Goal: Task Accomplishment & Management: Manage account settings

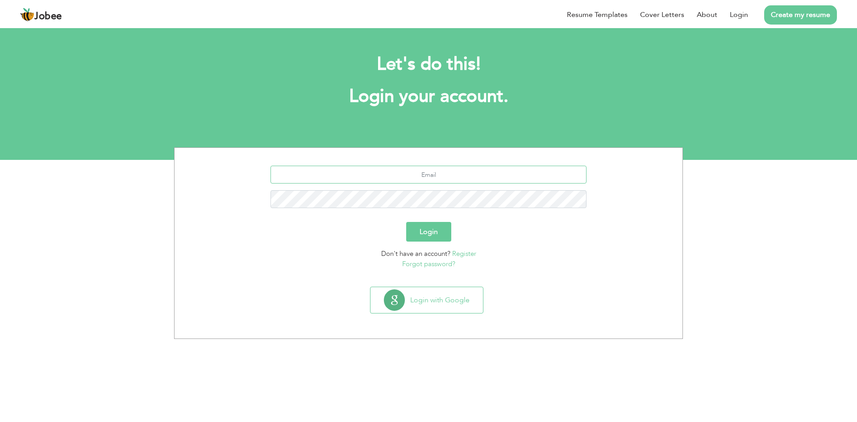
click at [429, 174] on input "text" at bounding box center [429, 175] width 317 height 18
type input "[EMAIL_ADDRESS][DOMAIN_NAME]"
click at [432, 233] on button "Login" at bounding box center [428, 232] width 45 height 20
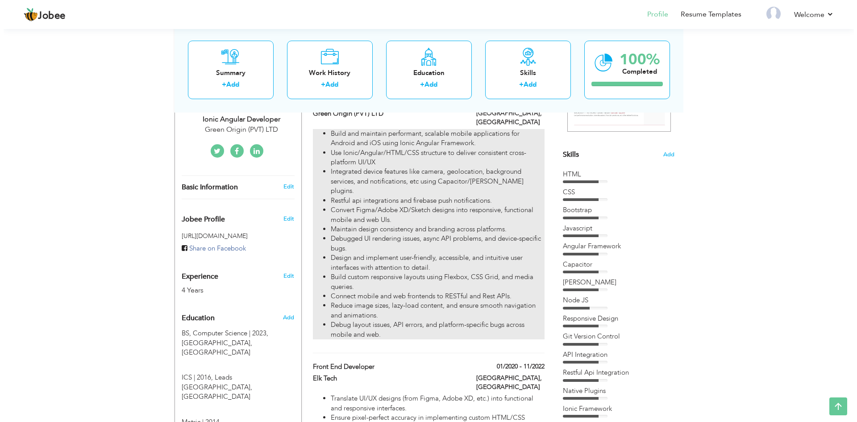
scroll to position [134, 0]
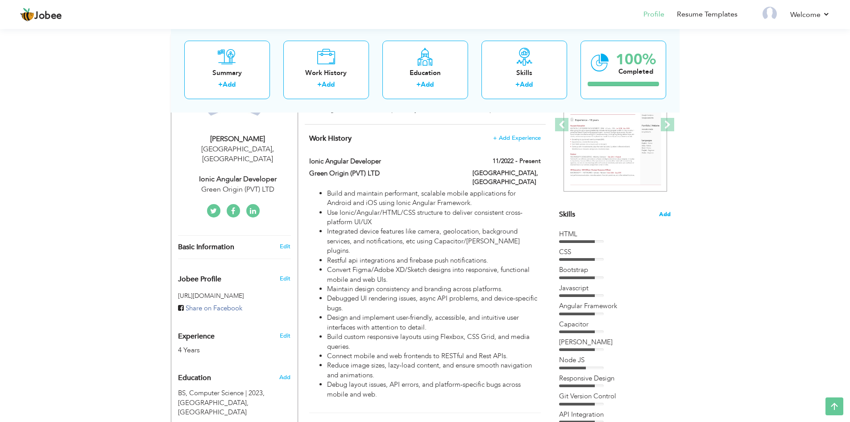
click at [665, 213] on span "Add" at bounding box center [665, 214] width 12 height 8
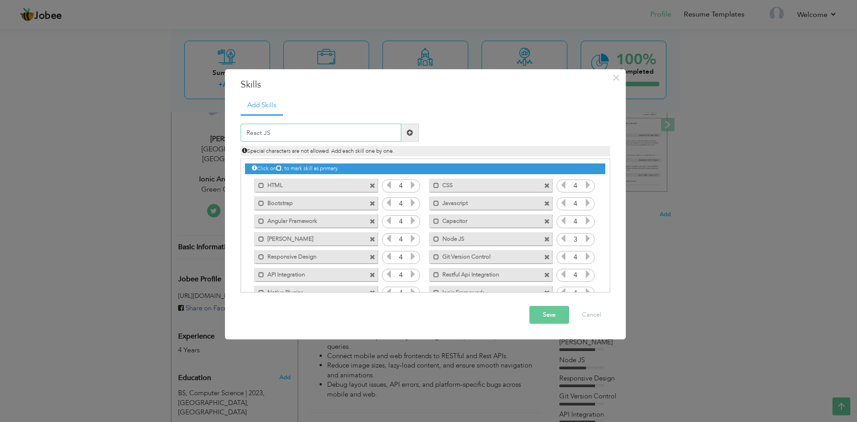
type input "React JS"
click at [408, 130] on span at bounding box center [410, 132] width 6 height 6
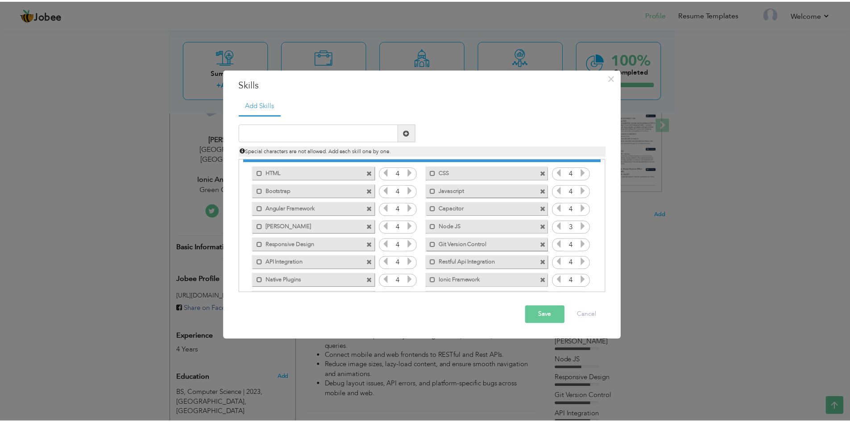
scroll to position [0, 0]
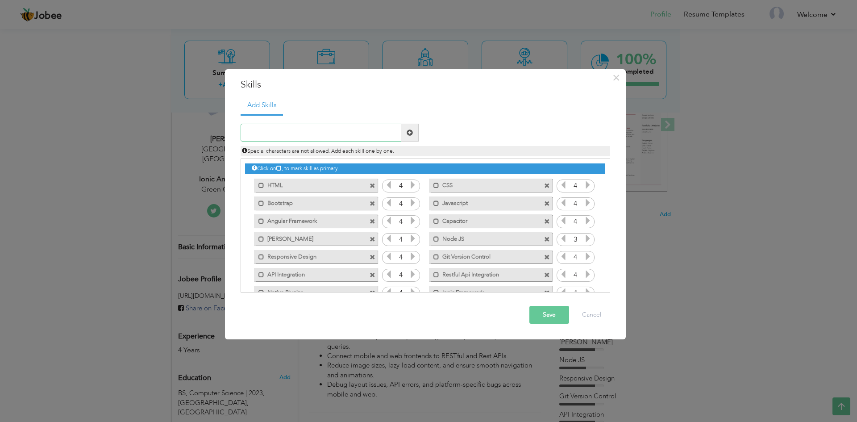
click at [267, 132] on input "text" at bounding box center [321, 133] width 161 height 18
click at [550, 313] on button "Save" at bounding box center [549, 315] width 40 height 18
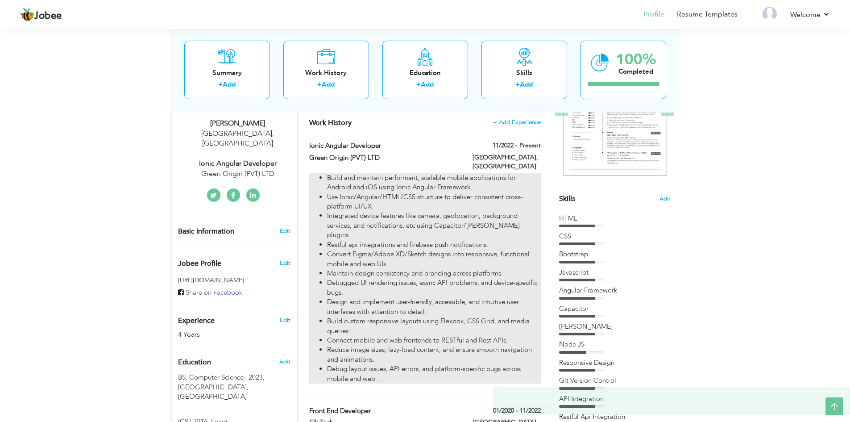
scroll to position [134, 0]
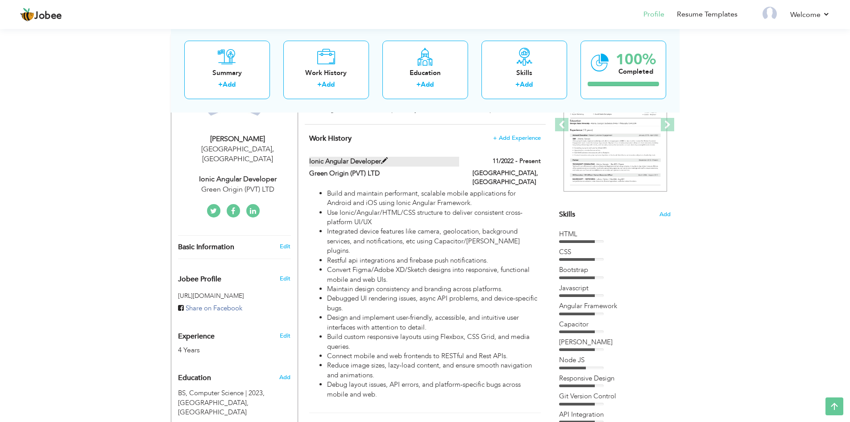
click at [385, 159] on span at bounding box center [384, 161] width 7 height 7
type input "Ionic Angular Developer"
type input "Green Origin (PVT) LTD"
type input "11/2022"
type input "[GEOGRAPHIC_DATA]"
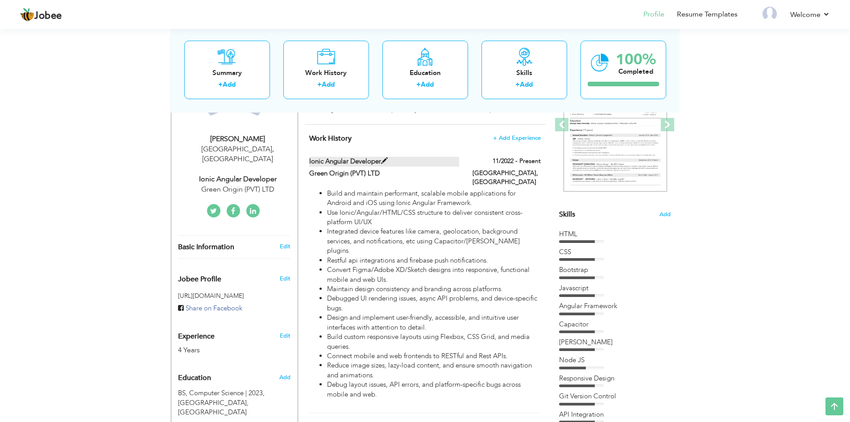
type input "[GEOGRAPHIC_DATA]"
checkbox input "true"
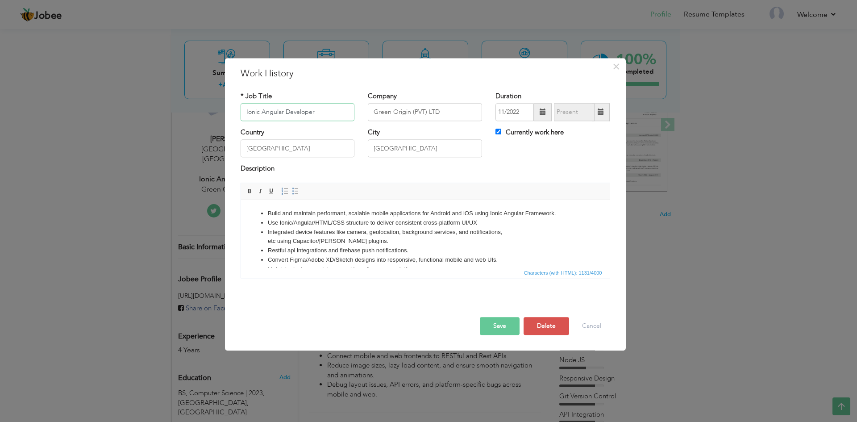
drag, startPoint x: 319, startPoint y: 109, endPoint x: 213, endPoint y: 110, distance: 106.3
click at [213, 110] on div "× Work History * Job Title Ionic Angular Developer Company Green Origin (PVT) L…" at bounding box center [428, 211] width 857 height 422
type input "Front End Developer"
click at [509, 325] on button "Save" at bounding box center [500, 326] width 40 height 18
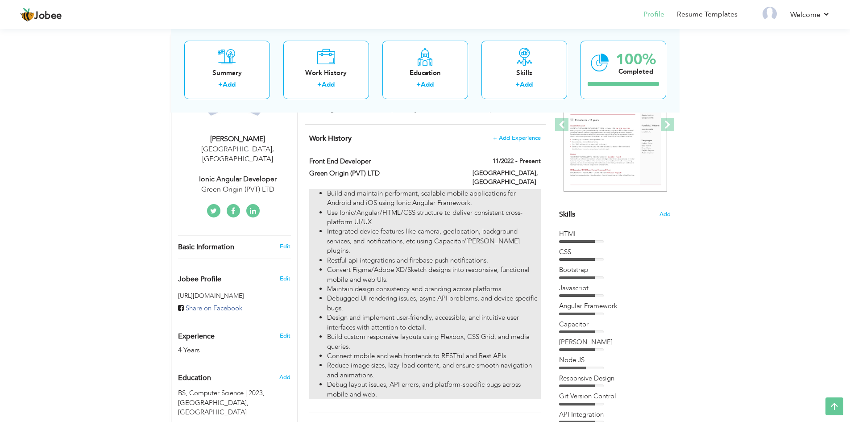
click at [474, 209] on li "Use Ionic/Angular/HTML/CSS structure to deliver consistent cross-platform UI/UX" at bounding box center [433, 217] width 213 height 19
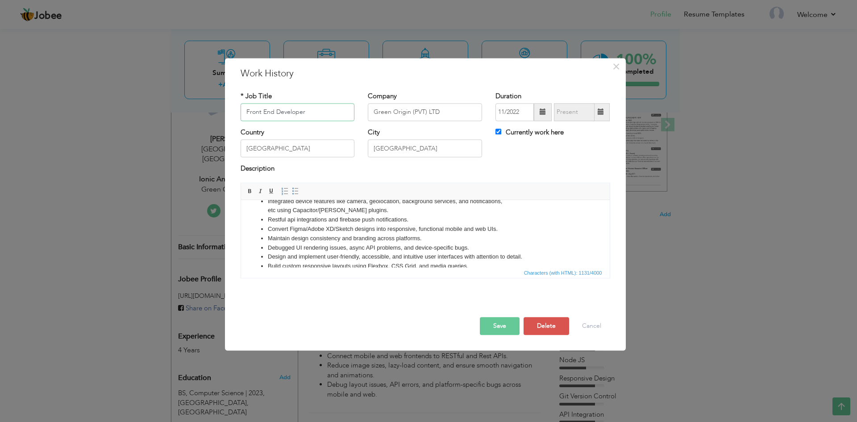
scroll to position [71, 0]
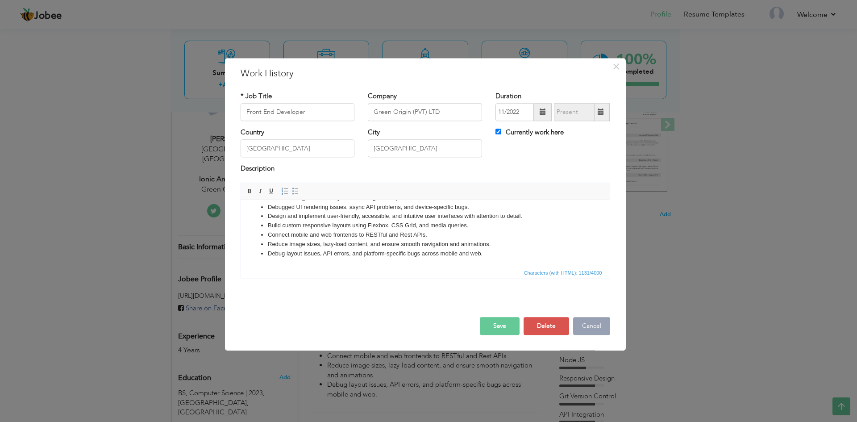
click at [587, 324] on button "Cancel" at bounding box center [591, 326] width 37 height 18
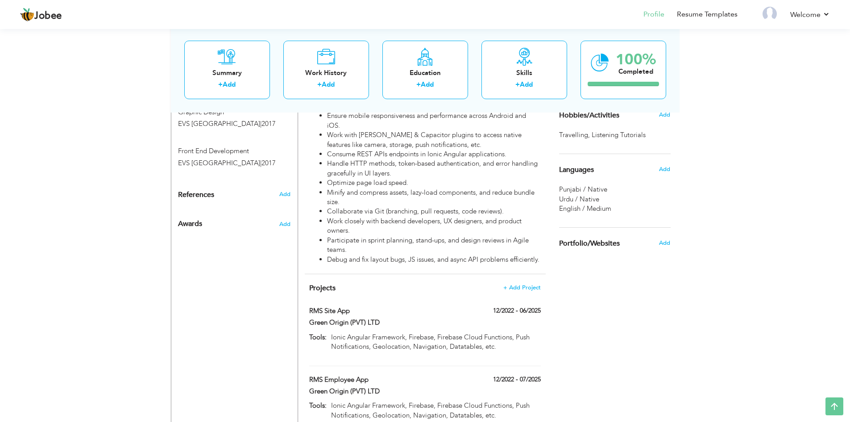
scroll to position [547, 0]
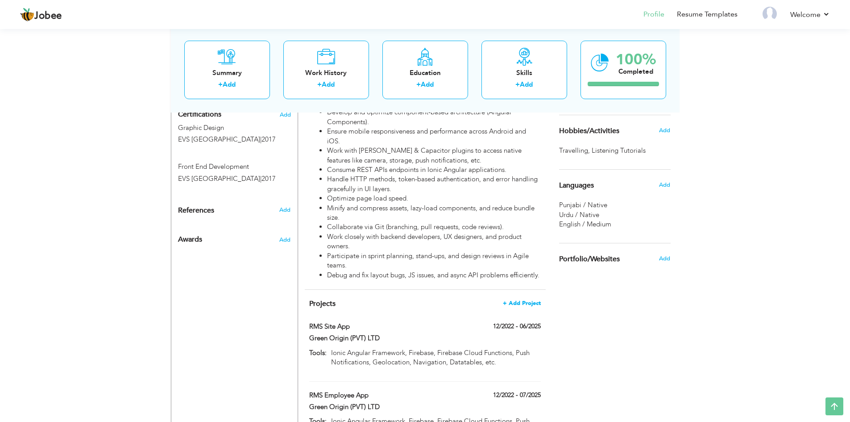
click at [518, 300] on span "+ Add Project" at bounding box center [522, 303] width 38 height 6
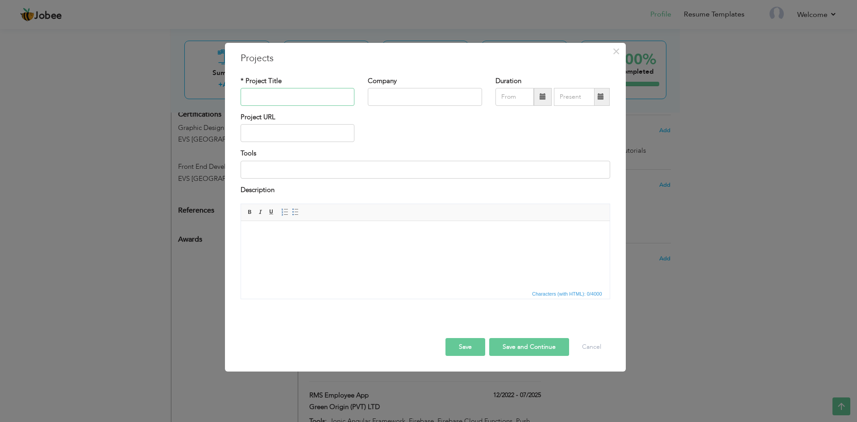
click at [268, 96] on input "text" at bounding box center [298, 97] width 114 height 18
click at [263, 96] on input "text" at bounding box center [298, 97] width 114 height 18
type input "Qwibbs"
click at [387, 96] on input "text" at bounding box center [425, 97] width 114 height 18
type input "Elk Tech"
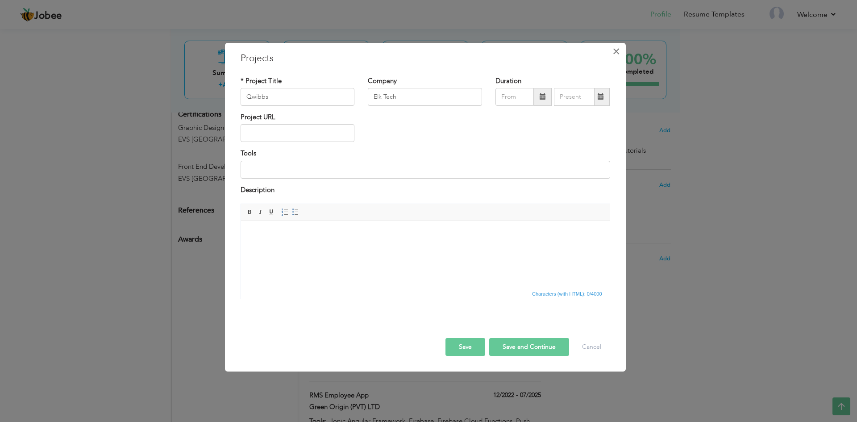
click at [617, 52] on span "×" at bounding box center [617, 51] width 8 height 16
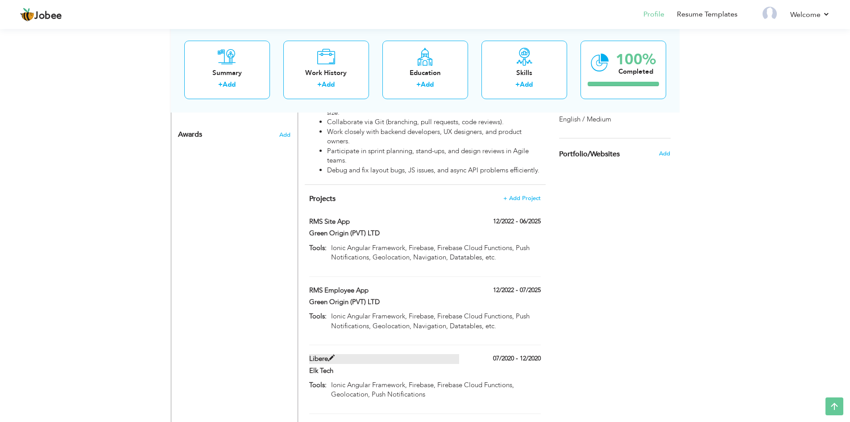
scroll to position [636, 0]
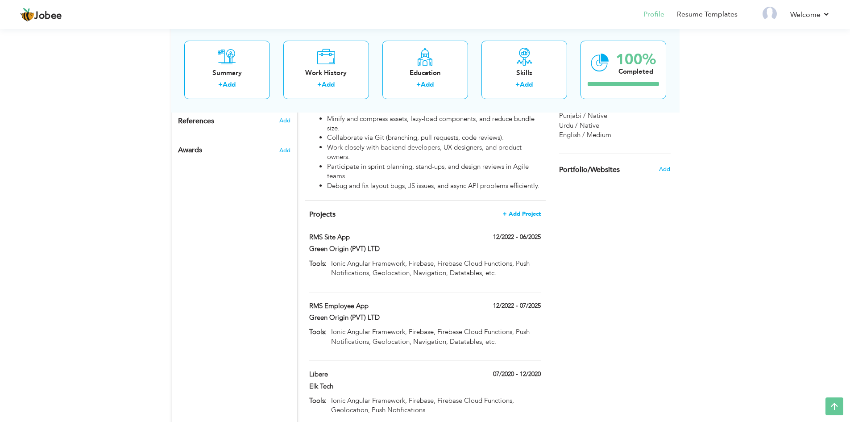
click at [513, 211] on span "+ Add Project" at bounding box center [522, 214] width 38 height 6
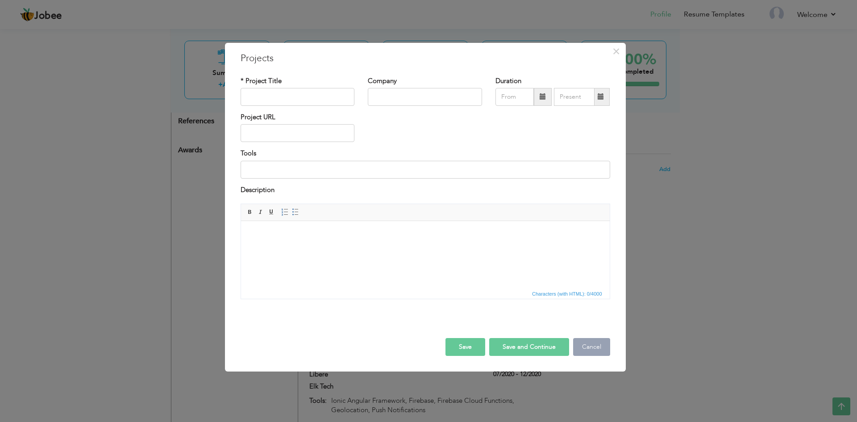
click at [596, 347] on button "Cancel" at bounding box center [591, 347] width 37 height 18
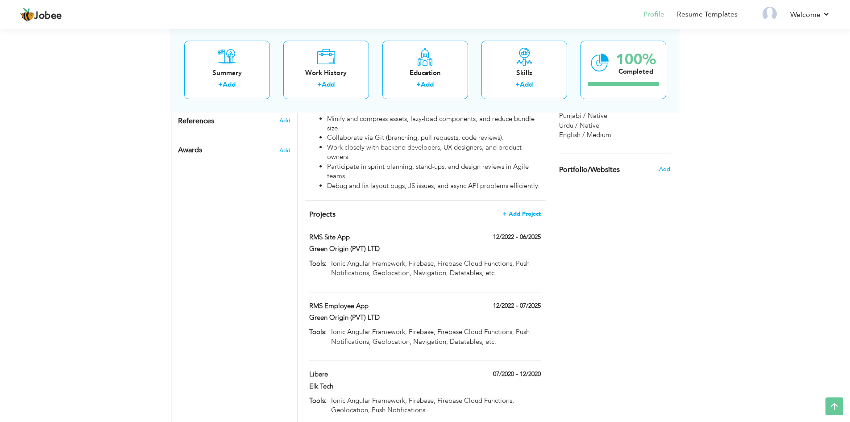
click at [527, 211] on span "+ Add Project" at bounding box center [522, 214] width 38 height 6
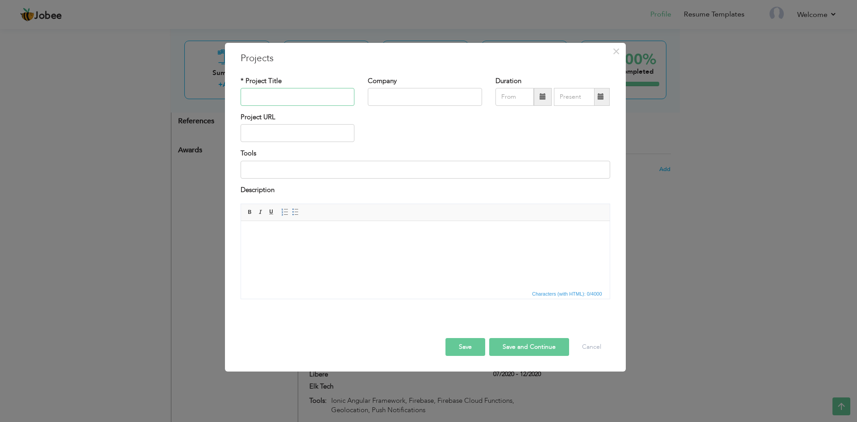
click at [309, 95] on input "text" at bounding box center [298, 97] width 114 height 18
type input "Qwibbs"
click at [389, 97] on input "text" at bounding box center [425, 97] width 114 height 18
type input "Elk Tech"
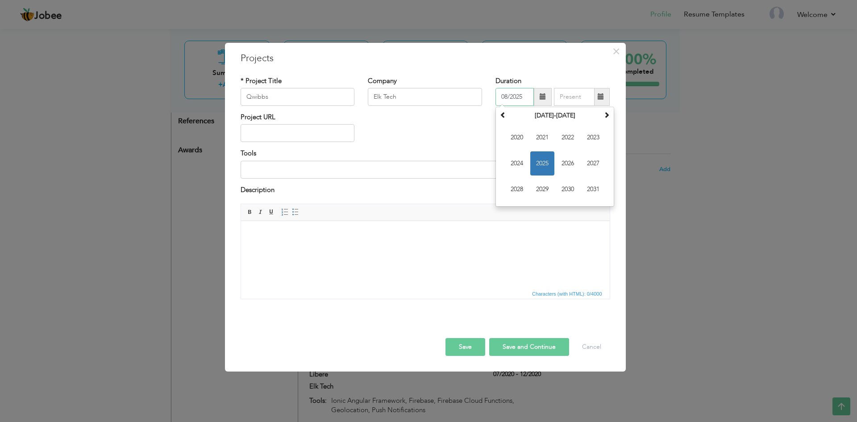
click at [515, 99] on input "08/2025" at bounding box center [515, 97] width 38 height 18
click at [544, 138] on span "2021" at bounding box center [542, 137] width 24 height 24
click at [537, 136] on span "Feb" at bounding box center [542, 137] width 24 height 24
type input "02/2021"
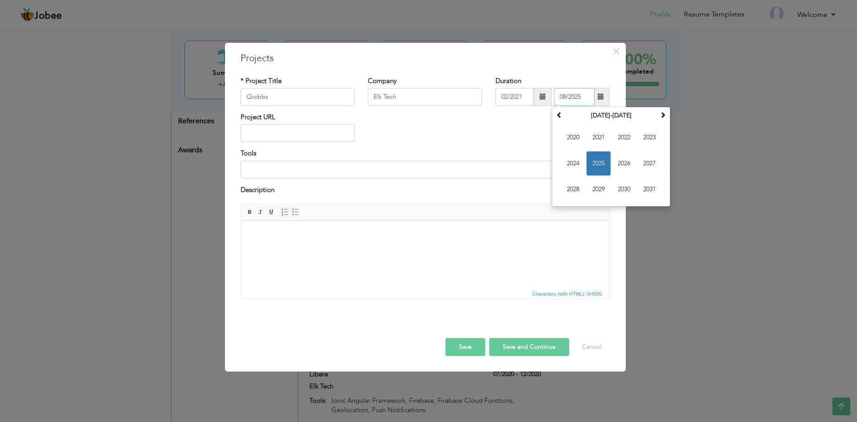
click at [574, 94] on input "08/2025" at bounding box center [574, 97] width 41 height 18
click at [625, 137] on span "2022" at bounding box center [624, 137] width 24 height 24
click at [626, 190] on span "Nov" at bounding box center [624, 189] width 24 height 24
type input "11/2022"
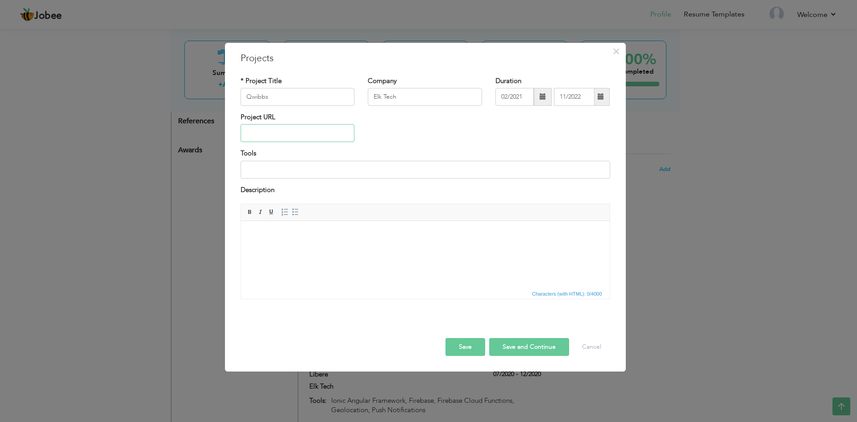
click at [265, 133] on input "text" at bounding box center [298, 133] width 114 height 18
type input "[DOMAIN_NAME]"
click at [269, 169] on input at bounding box center [426, 170] width 370 height 18
type input "N"
drag, startPoint x: 308, startPoint y: 170, endPoint x: 273, endPoint y: 169, distance: 35.7
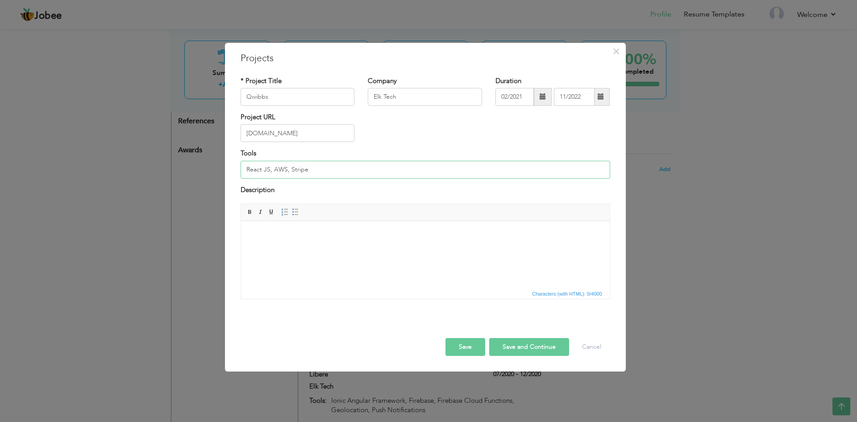
click at [273, 169] on input "React JS, AWS, Stripe" at bounding box center [426, 170] width 370 height 18
click at [461, 349] on button "Save" at bounding box center [466, 347] width 40 height 18
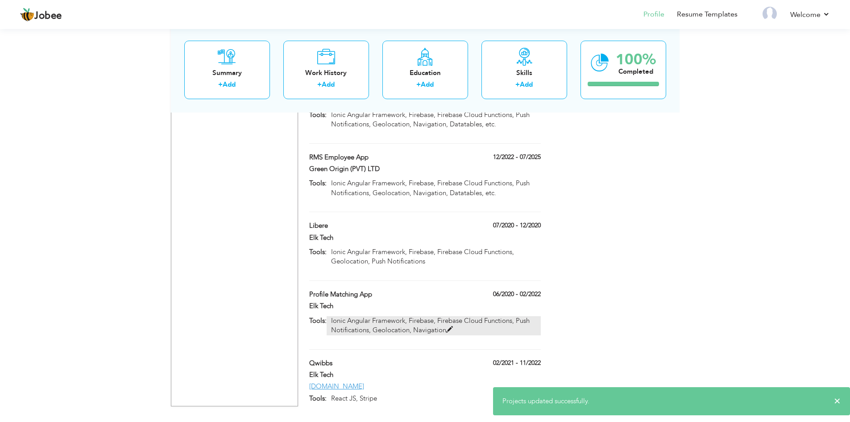
scroll to position [794, 0]
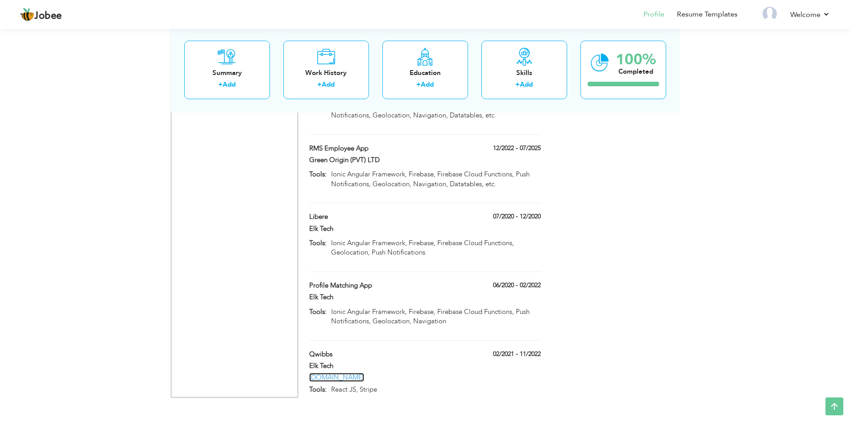
click at [344, 373] on link "[DOMAIN_NAME]" at bounding box center [336, 377] width 55 height 9
click at [381, 386] on span at bounding box center [380, 389] width 7 height 7
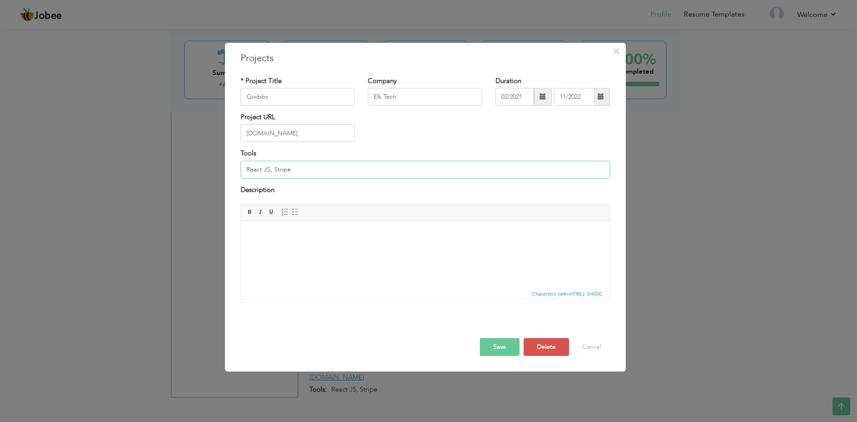
click at [253, 170] on input "React JS, Stripe" at bounding box center [426, 170] width 370 height 18
drag, startPoint x: 291, startPoint y: 169, endPoint x: 271, endPoint y: 169, distance: 20.5
click at [271, 169] on input "Next JS, Stripe" at bounding box center [426, 170] width 370 height 18
type input "Next JS"
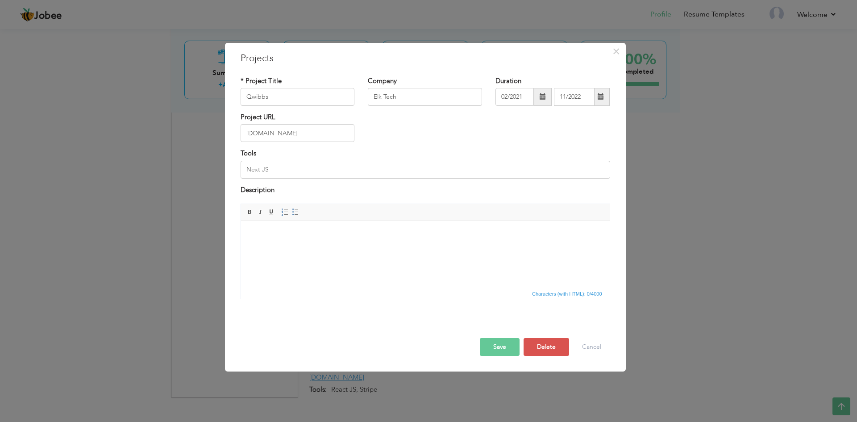
click at [501, 347] on button "Save" at bounding box center [500, 347] width 40 height 18
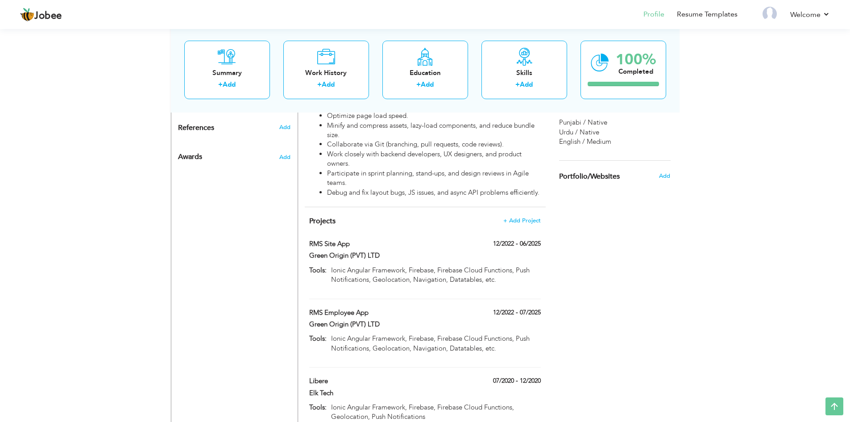
scroll to position [615, 0]
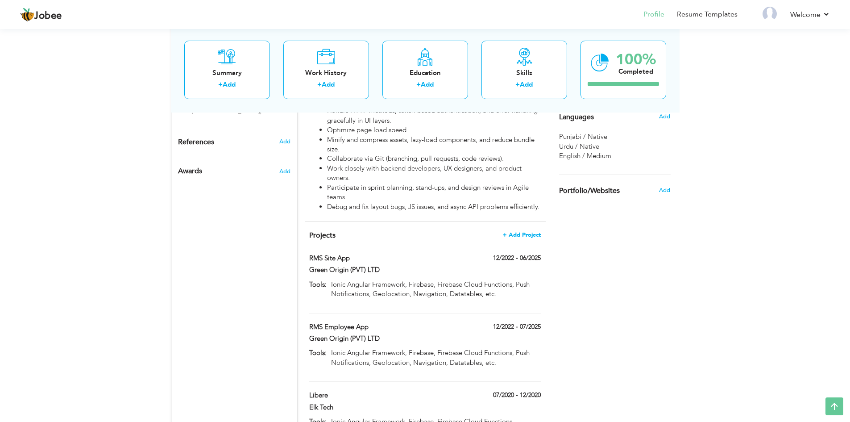
click at [519, 232] on span "+ Add Project" at bounding box center [522, 235] width 38 height 6
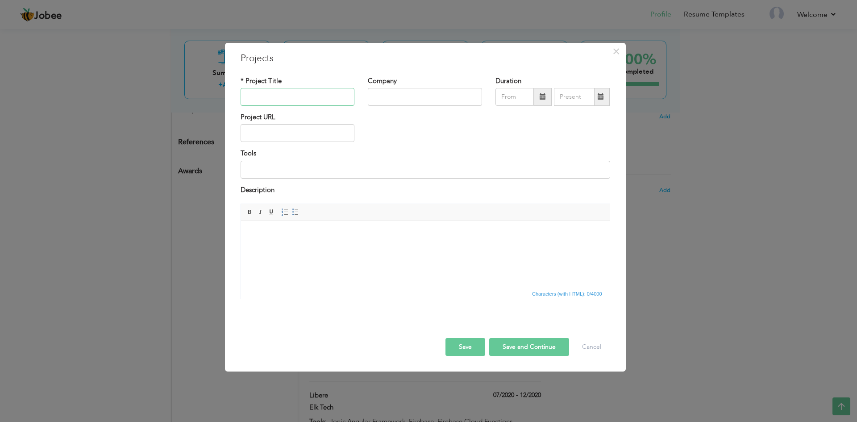
click at [273, 96] on input "text" at bounding box center [298, 97] width 114 height 18
type input "Voters App"
click at [391, 95] on input "text" at bounding box center [425, 97] width 114 height 18
type input "Green Origin"
click at [466, 344] on button "Save" at bounding box center [466, 347] width 40 height 18
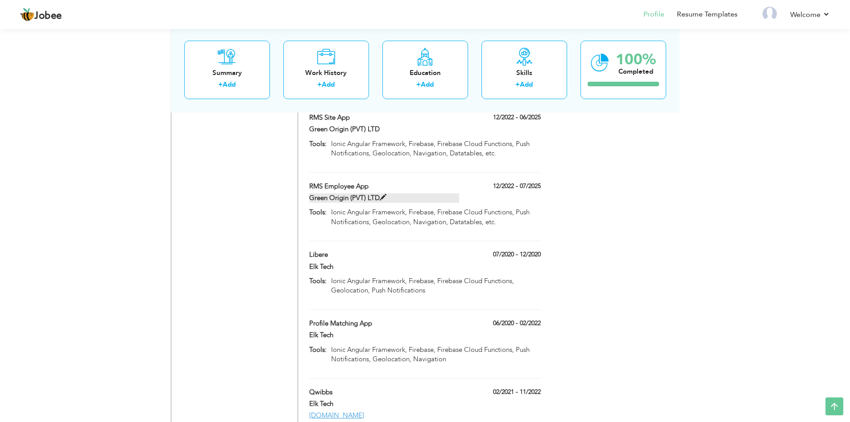
scroll to position [838, 0]
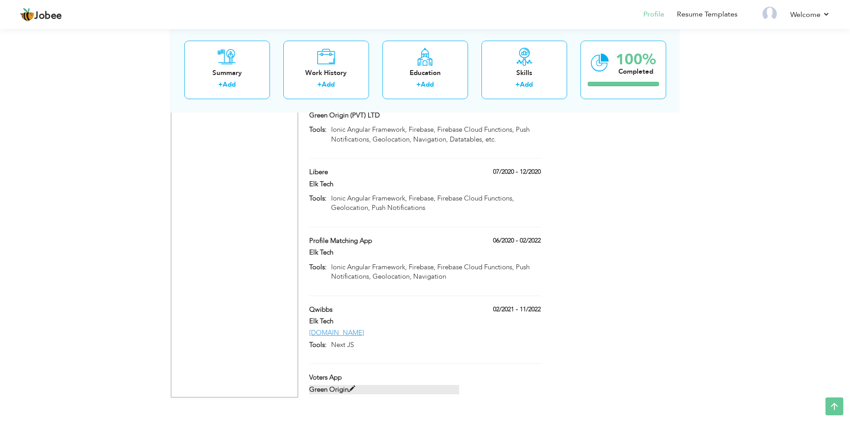
click at [368, 385] on label "Green Origin" at bounding box center [384, 389] width 150 height 9
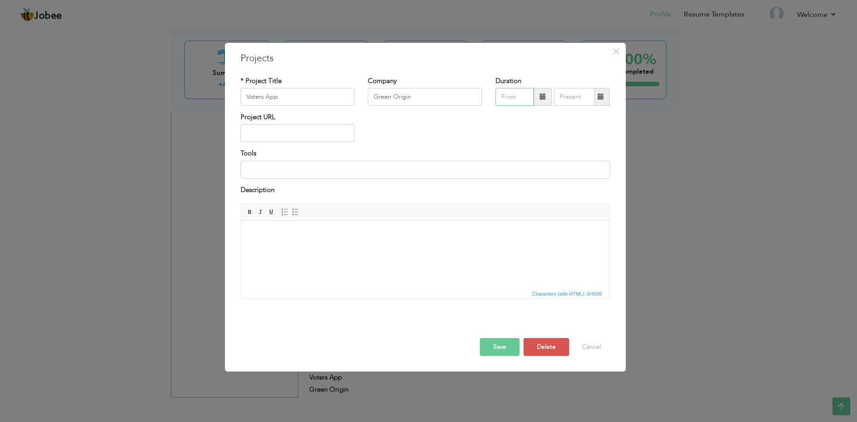
click at [516, 97] on input "text" at bounding box center [515, 97] width 38 height 18
click at [591, 122] on td "Jan Feb Mar Apr May Jun [DATE] Aug Sep Oct Nov Dec" at bounding box center [555, 163] width 114 height 82
click at [511, 97] on input "text" at bounding box center [515, 97] width 38 height 18
click at [513, 140] on span "Jan" at bounding box center [517, 137] width 24 height 24
click at [522, 97] on input "01/2021" at bounding box center [515, 97] width 38 height 18
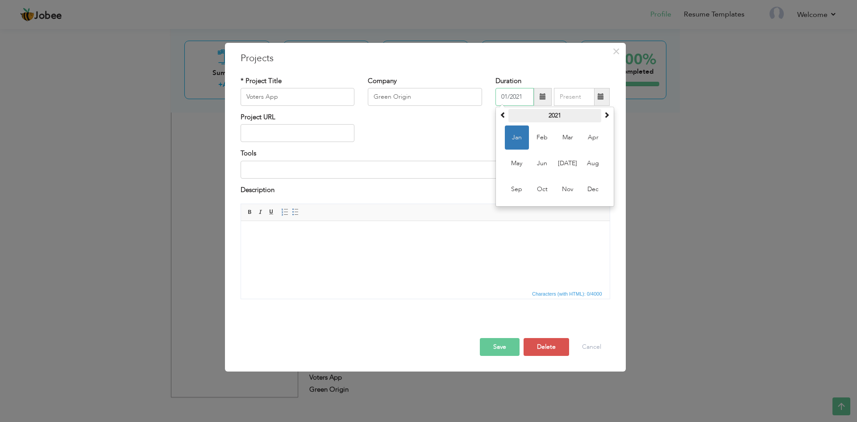
click at [554, 115] on th "2021" at bounding box center [554, 115] width 93 height 13
click at [517, 184] on span "2024" at bounding box center [517, 189] width 24 height 24
click at [544, 141] on span "Feb" at bounding box center [542, 137] width 24 height 24
type input "02/2024"
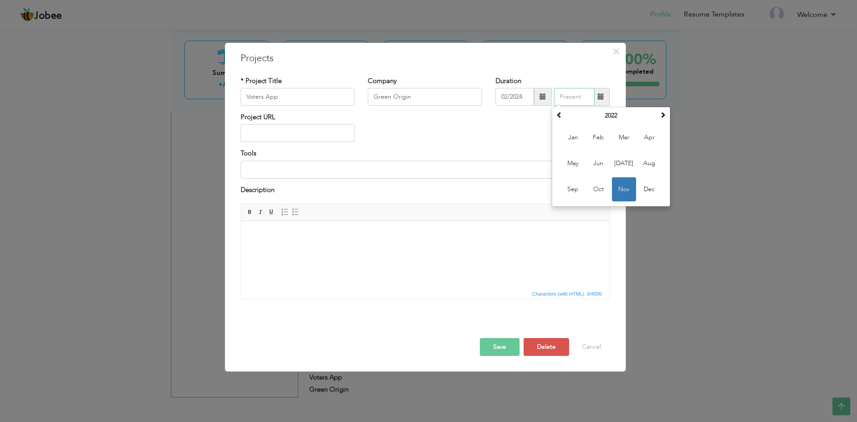
click at [563, 100] on input "text" at bounding box center [574, 97] width 41 height 18
click at [614, 117] on th "2022" at bounding box center [611, 115] width 93 height 13
click at [569, 188] on span "2025" at bounding box center [573, 189] width 24 height 24
click at [598, 137] on span "Feb" at bounding box center [599, 137] width 24 height 24
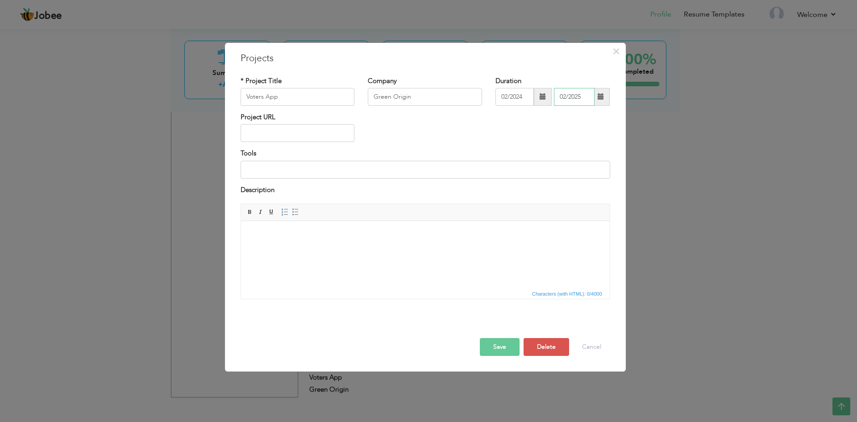
click at [575, 95] on input "02/2025" at bounding box center [574, 97] width 41 height 18
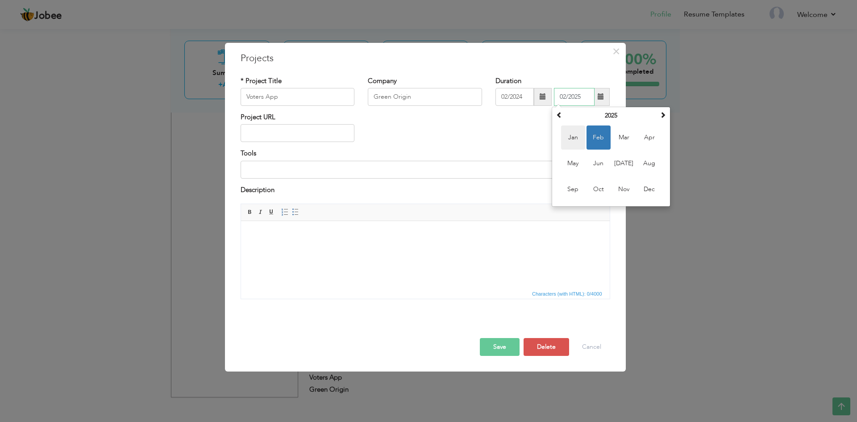
click at [573, 138] on span "Jan" at bounding box center [573, 137] width 24 height 24
type input "01/2025"
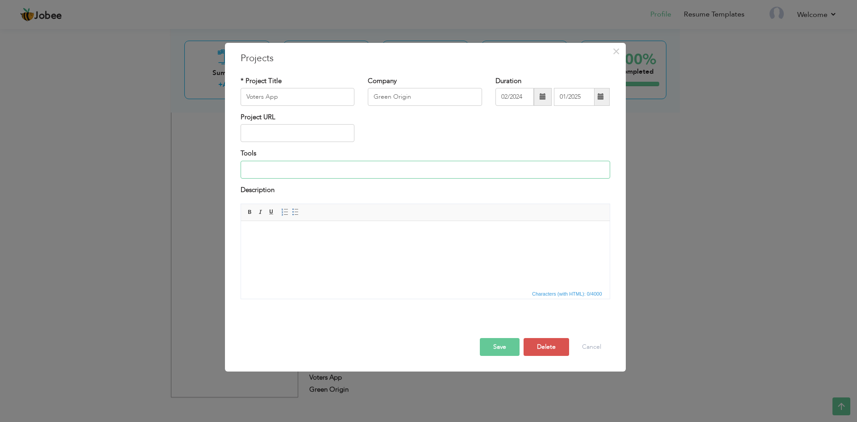
click at [269, 168] on input at bounding box center [426, 170] width 370 height 18
type input "Flutter, GetX, Firebase (Auth, Store Data, Storage), REST API, Dart, Material D…"
click at [500, 348] on button "Save" at bounding box center [500, 347] width 40 height 18
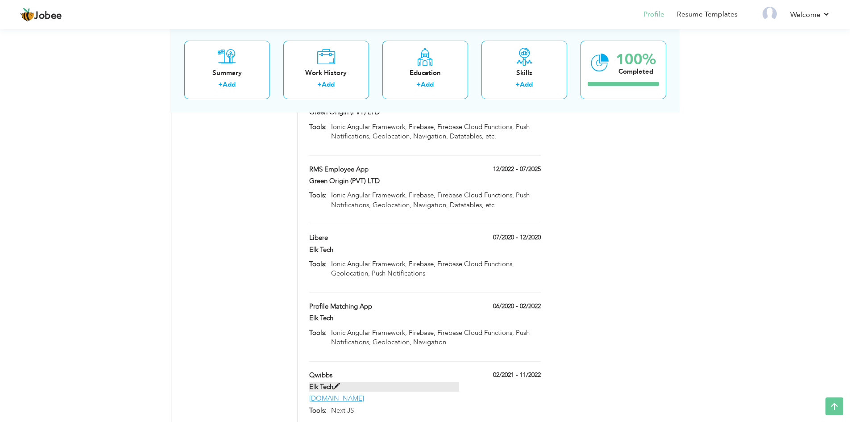
scroll to position [862, 0]
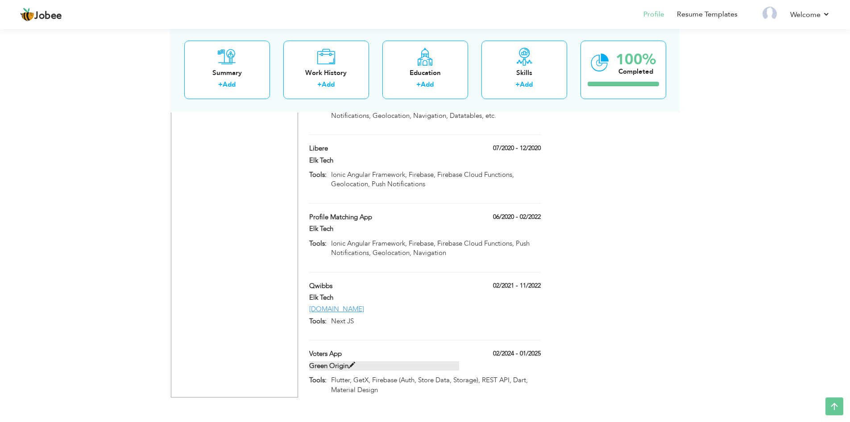
click at [352, 362] on span at bounding box center [352, 365] width 7 height 7
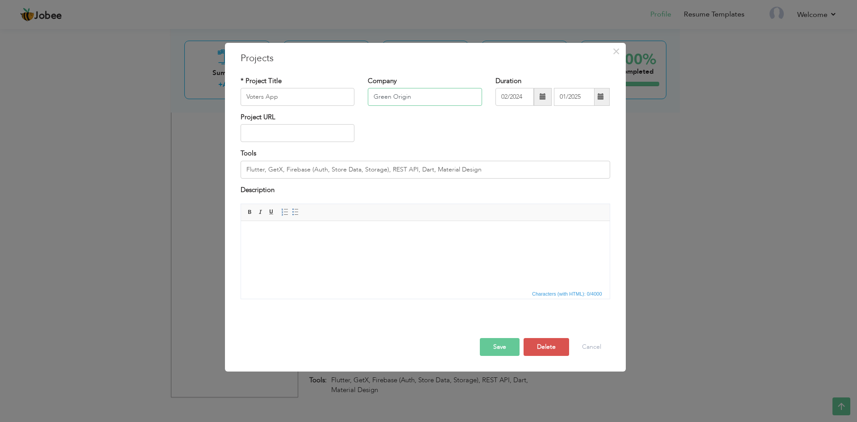
click at [417, 97] on input "Green Origin" at bounding box center [425, 97] width 114 height 18
type input "Green Origin (PVT) LTD"
click at [498, 342] on button "Save" at bounding box center [500, 347] width 40 height 18
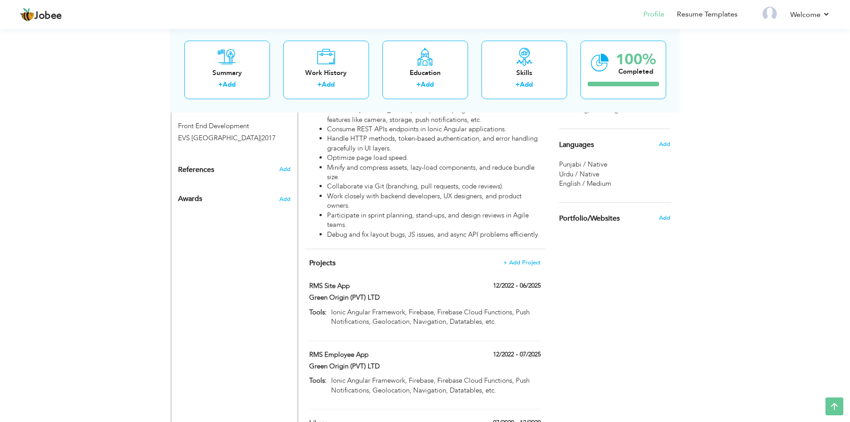
scroll to position [639, 0]
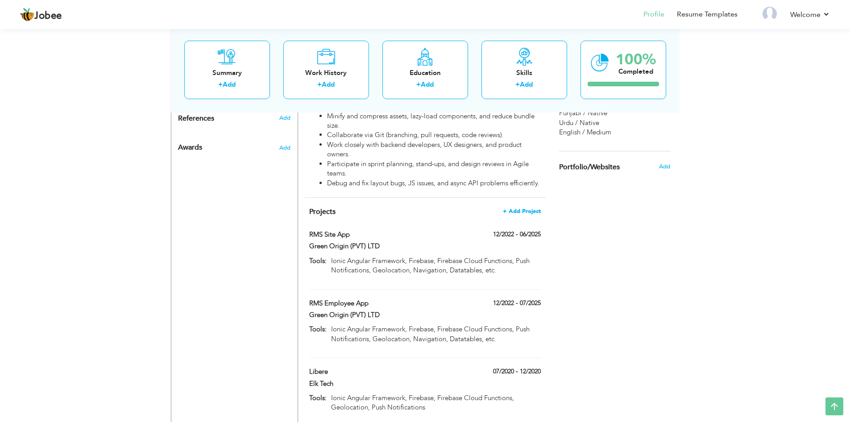
click at [523, 208] on span "+ Add Project" at bounding box center [522, 211] width 38 height 6
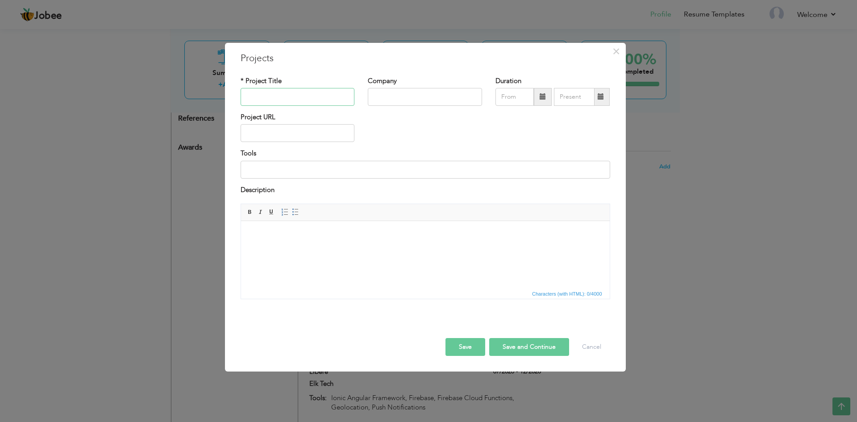
click at [308, 97] on input "text" at bounding box center [298, 97] width 114 height 18
type input "Avicenna Foundation"
click at [392, 93] on input "text" at bounding box center [425, 97] width 114 height 18
type input "E"
type input "Green Origin (PVT) LTD"
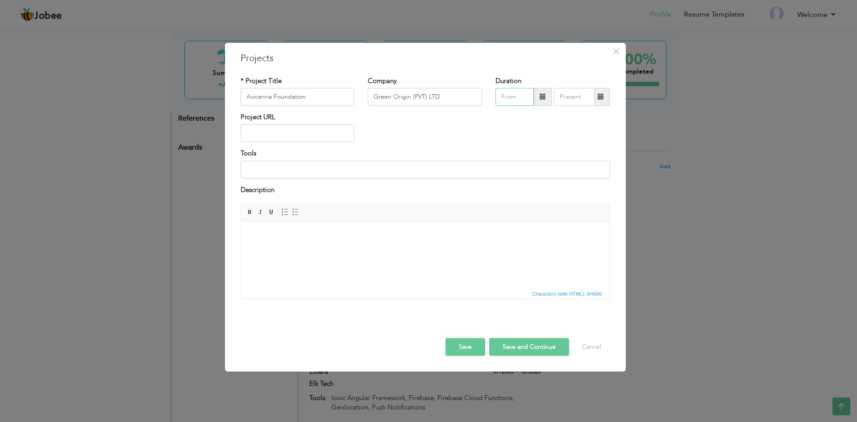
click at [511, 96] on input "text" at bounding box center [515, 97] width 38 height 18
click at [544, 137] on span "Feb" at bounding box center [542, 137] width 24 height 24
type input "02/2024"
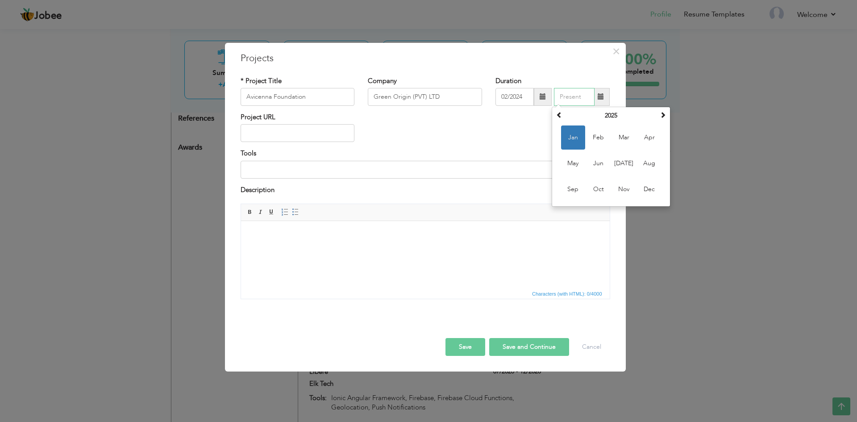
click at [579, 97] on input "text" at bounding box center [574, 97] width 41 height 18
click at [616, 117] on th "2025" at bounding box center [611, 115] width 93 height 13
click at [574, 163] on span "2024" at bounding box center [573, 163] width 24 height 24
click at [601, 160] on span "Jun" at bounding box center [599, 163] width 24 height 24
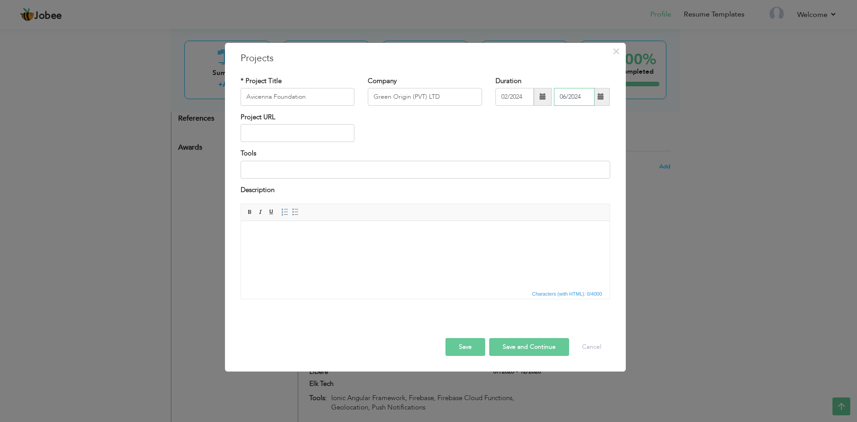
click at [567, 96] on input "06/2024" at bounding box center [574, 97] width 41 height 18
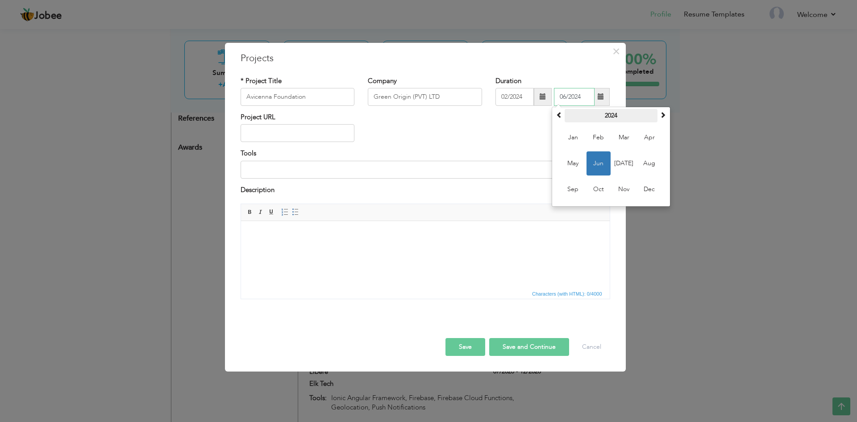
click at [613, 118] on th "2024" at bounding box center [611, 115] width 93 height 13
click at [624, 164] on span "2025" at bounding box center [624, 163] width 24 height 24
click at [596, 136] on span "Feb" at bounding box center [599, 137] width 24 height 24
type input "02/2025"
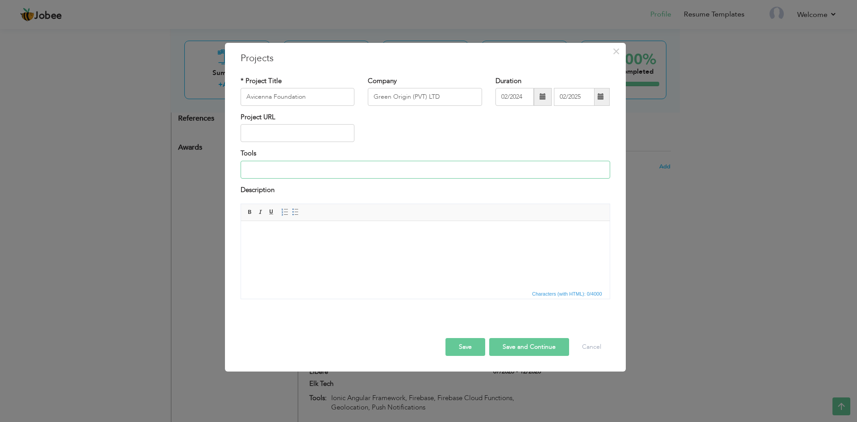
click at [271, 170] on input at bounding box center [426, 170] width 370 height 18
type input "Flutter, GetX, Firebase (Auth, Store Data, Storage), REST API, Dart, Material D…"
click at [467, 347] on button "Save" at bounding box center [466, 347] width 40 height 18
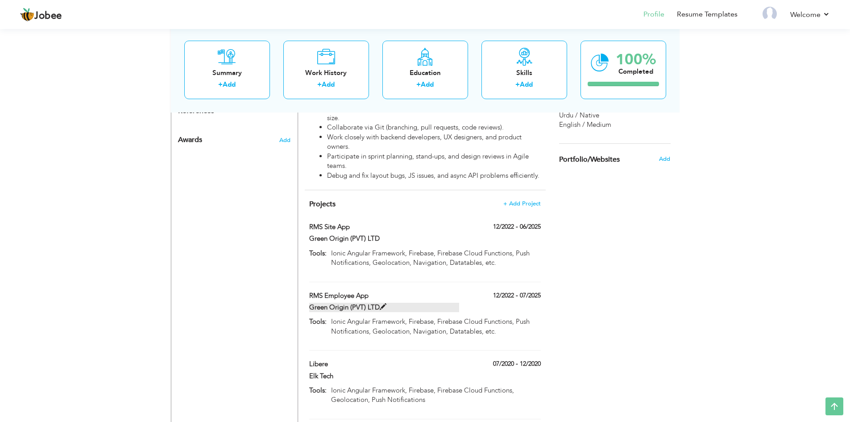
scroll to position [663, 0]
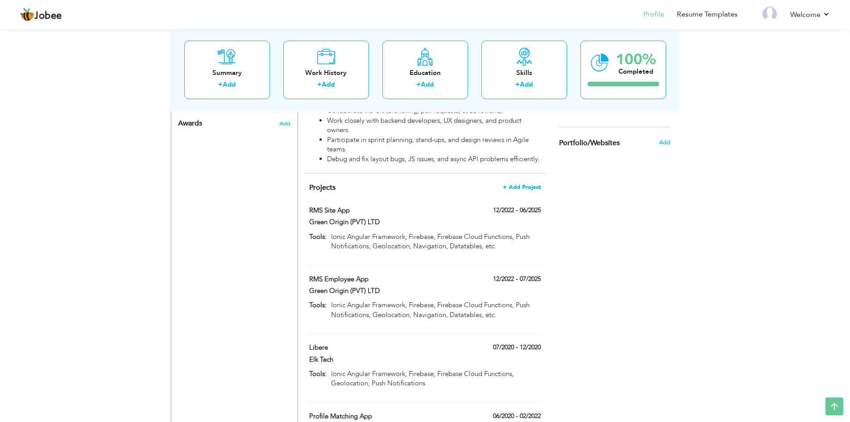
click at [518, 184] on span "+ Add Project" at bounding box center [522, 187] width 38 height 6
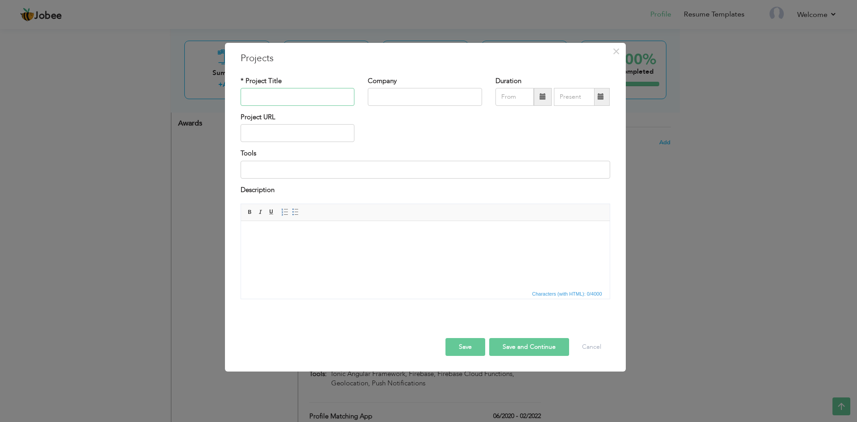
click at [266, 96] on input "text" at bounding box center [298, 97] width 114 height 18
type input "[DEMOGRAPHIC_DATA] Timetable"
click at [388, 94] on input "text" at bounding box center [425, 97] width 114 height 18
click at [385, 96] on input "text" at bounding box center [425, 97] width 114 height 18
type input "Green Origin (PVT) LTD"
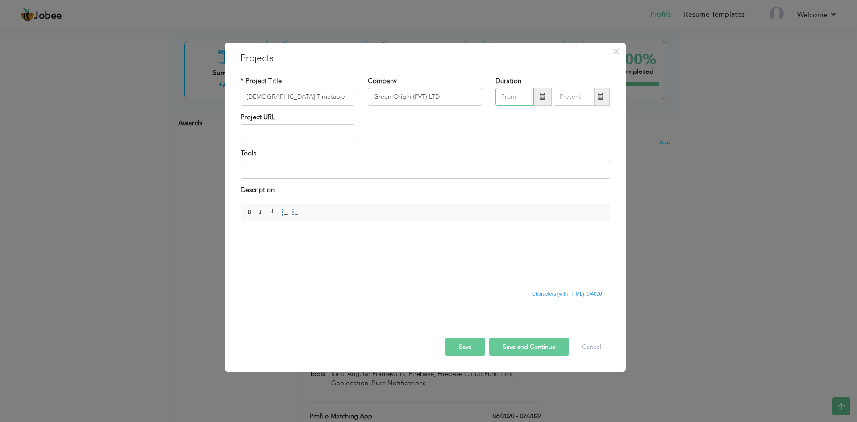
click at [508, 96] on input "text" at bounding box center [515, 97] width 38 height 18
click at [593, 121] on th "2024" at bounding box center [554, 115] width 93 height 13
click at [563, 162] on span "2025" at bounding box center [568, 163] width 24 height 24
click at [544, 140] on span "Feb" at bounding box center [542, 137] width 24 height 24
type input "02/2025"
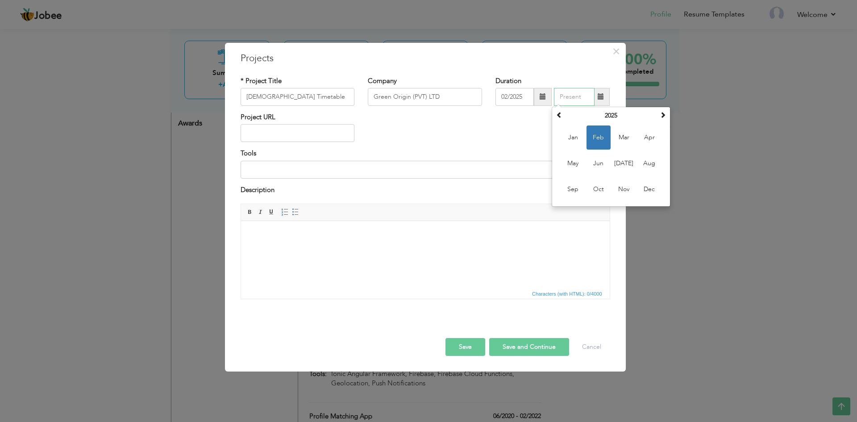
click at [566, 100] on input "text" at bounding box center [574, 97] width 41 height 18
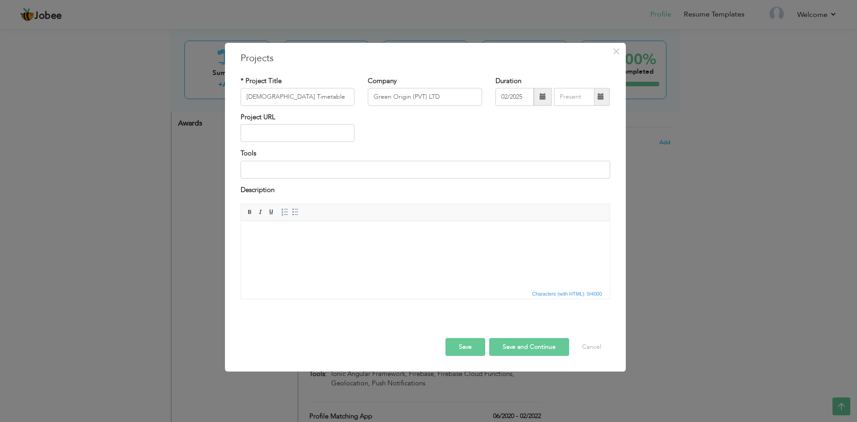
click at [507, 127] on div "Project URL" at bounding box center [425, 131] width 383 height 36
click at [268, 167] on input at bounding box center [426, 170] width 370 height 18
drag, startPoint x: 284, startPoint y: 169, endPoint x: 307, endPoint y: 169, distance: 22.3
click at [307, 169] on input "Flutter, GetX, Firebase (Auth, Store Data, Storage), REST API, Dart, Material D…" at bounding box center [426, 170] width 370 height 18
drag, startPoint x: 413, startPoint y: 167, endPoint x: 388, endPoint y: 168, distance: 25.0
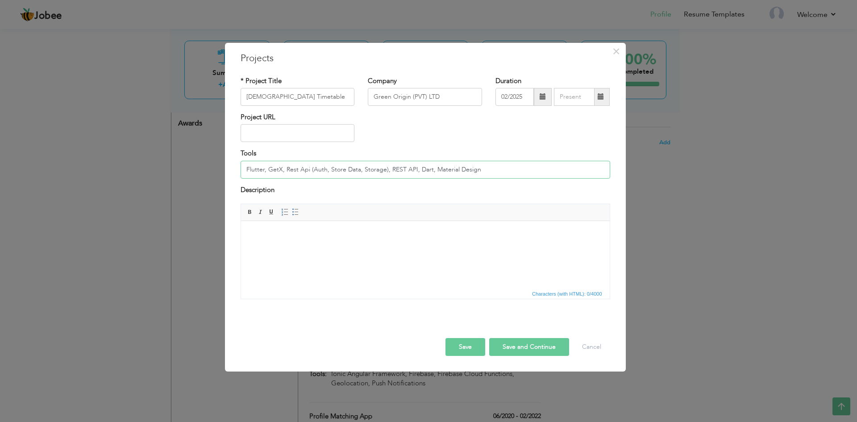
click at [388, 168] on input "Flutter, GetX, Rest Api (Auth, Store Data, Storage), REST API, Dart, Material D…" at bounding box center [426, 170] width 370 height 18
type input "Flutter, GetX, Rest Api (Auth, Store Data, Storage), Dart, Material Design"
click at [469, 350] on button "Save" at bounding box center [466, 347] width 40 height 18
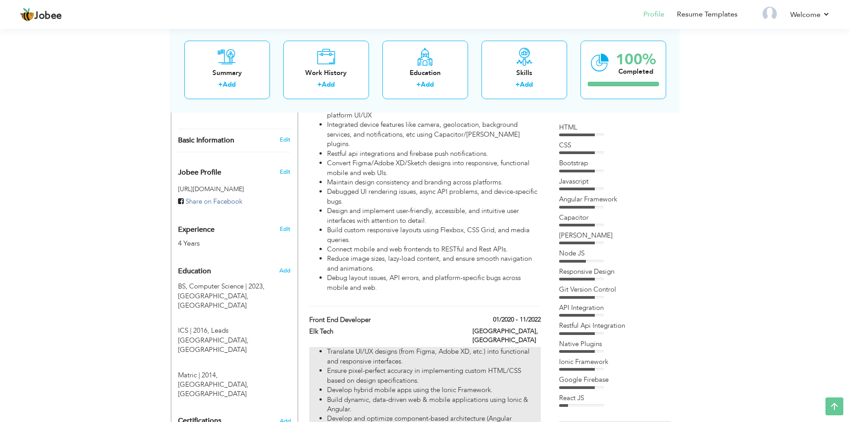
scroll to position [196, 0]
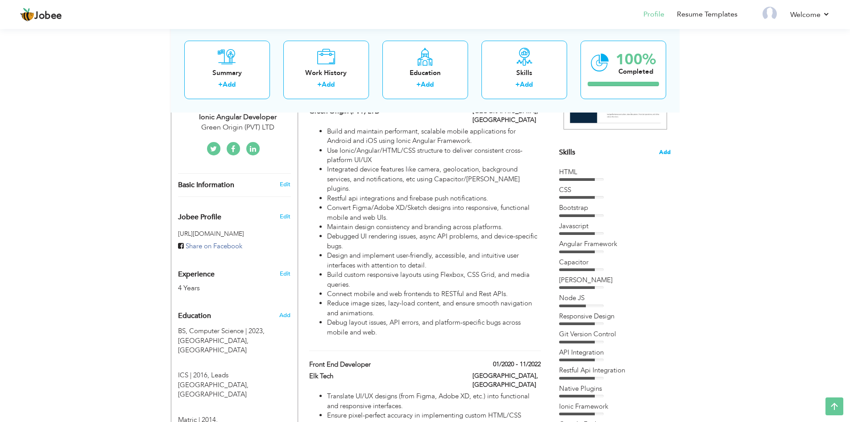
click at [670, 151] on span "Add" at bounding box center [665, 152] width 12 height 8
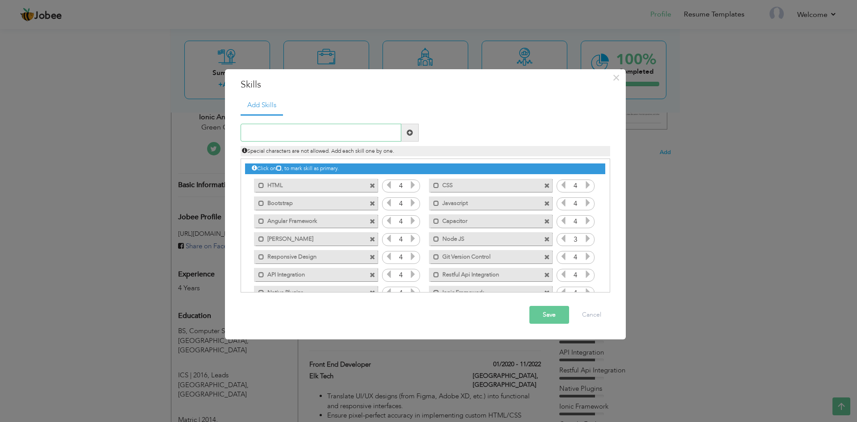
click at [288, 133] on input "text" at bounding box center [321, 133] width 161 height 18
type input "Next JS"
click at [408, 133] on span at bounding box center [410, 132] width 6 height 6
click at [552, 313] on button "Save" at bounding box center [549, 315] width 40 height 18
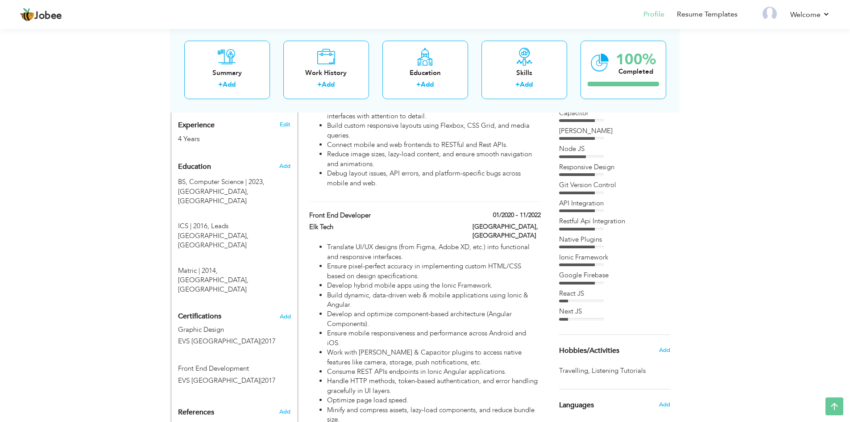
scroll to position [330, 0]
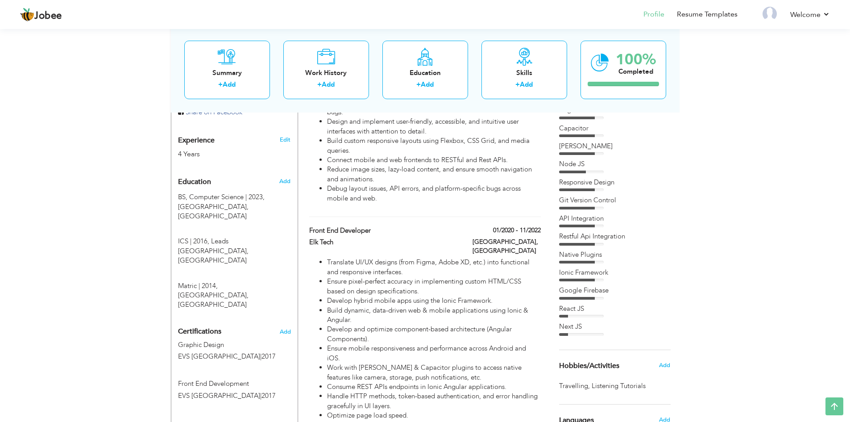
click at [582, 312] on div "React JS" at bounding box center [615, 308] width 112 height 9
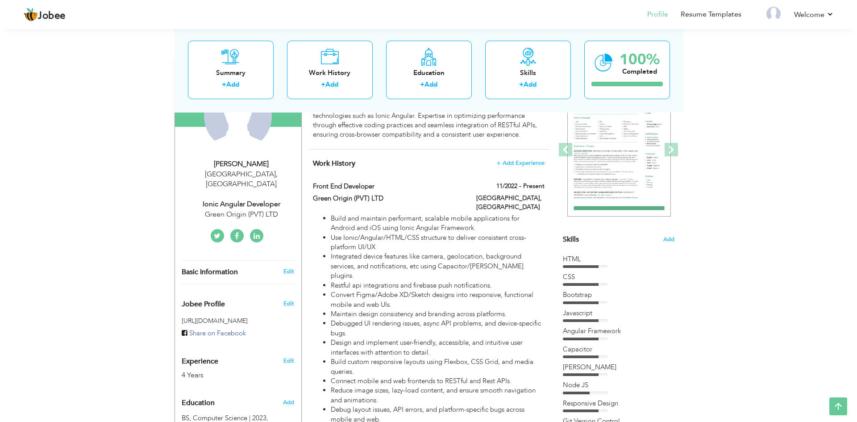
scroll to position [107, 0]
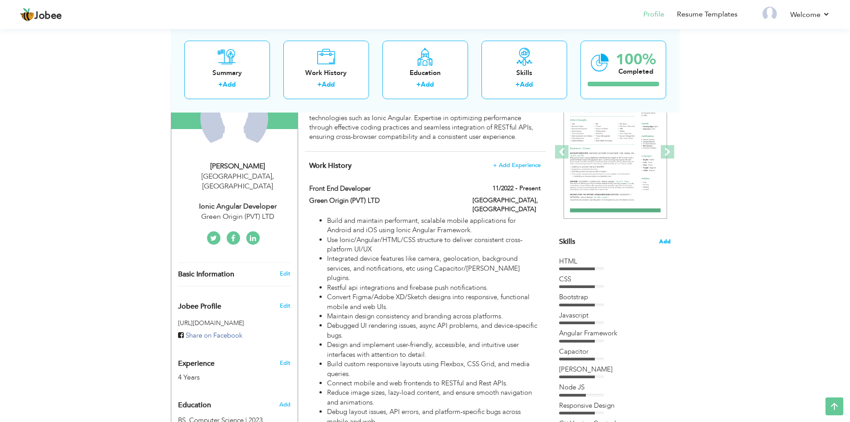
click at [666, 240] on span "Add" at bounding box center [665, 242] width 12 height 8
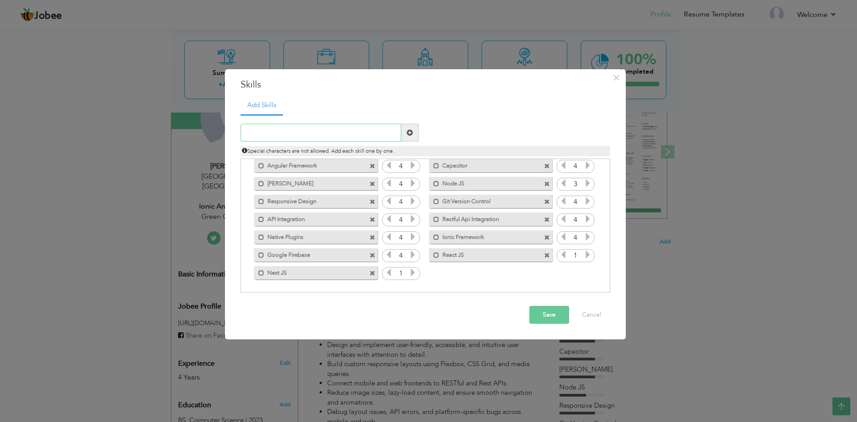
scroll to position [56, 0]
click at [584, 256] on icon at bounding box center [588, 254] width 8 height 8
click at [585, 255] on icon at bounding box center [588, 254] width 8 height 8
click at [412, 270] on icon at bounding box center [413, 272] width 8 height 8
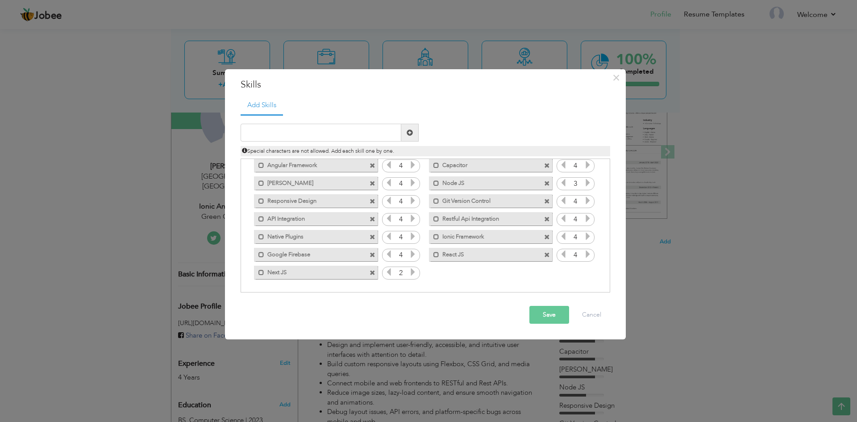
click at [412, 270] on icon at bounding box center [413, 272] width 8 height 8
click at [551, 314] on button "Save" at bounding box center [549, 315] width 40 height 18
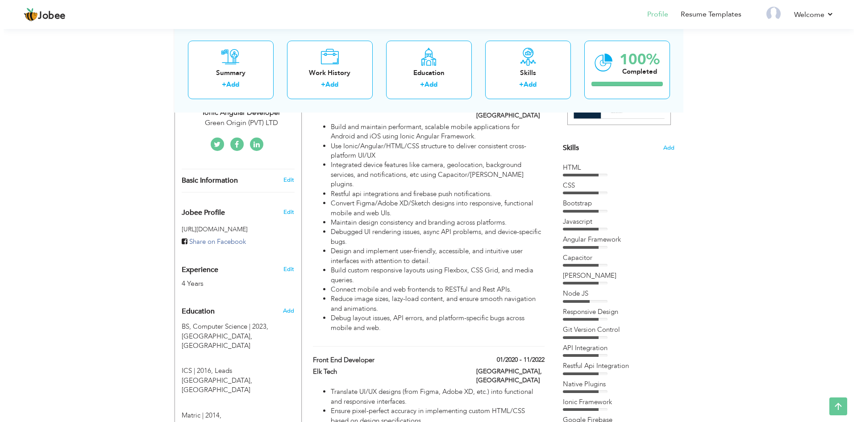
scroll to position [196, 0]
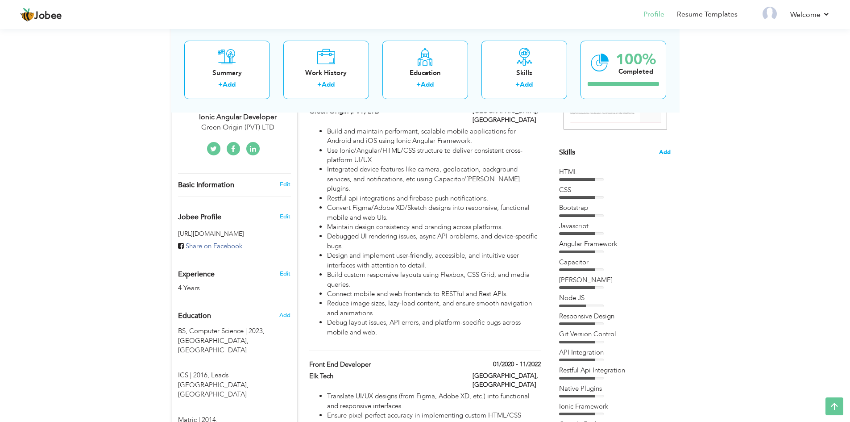
click at [664, 151] on span "Add" at bounding box center [665, 152] width 12 height 8
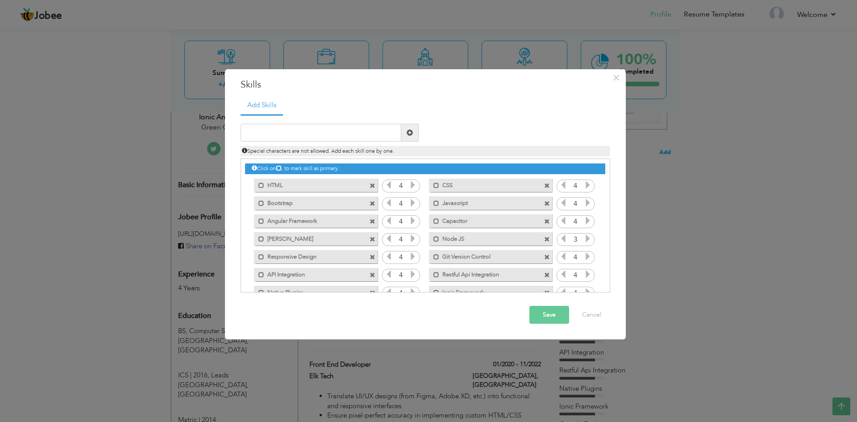
scroll to position [0, 0]
click at [261, 185] on span at bounding box center [261, 186] width 6 height 6
click at [262, 204] on span at bounding box center [261, 203] width 6 height 6
click at [285, 133] on input "text" at bounding box center [321, 133] width 161 height 18
type input "Ant Design"
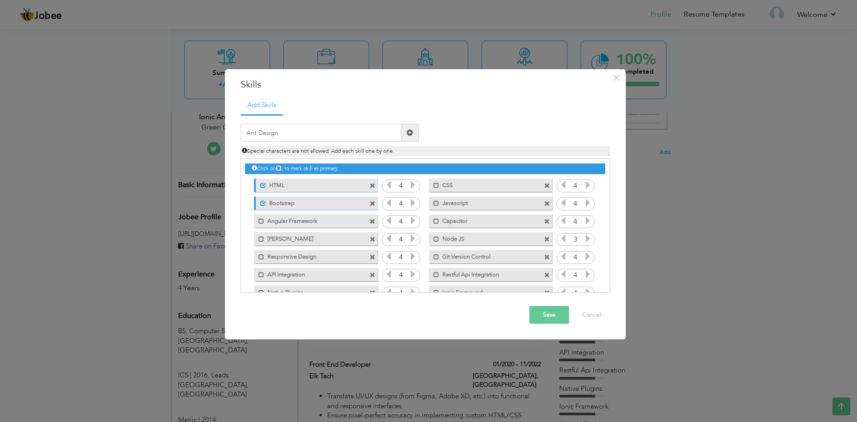
click at [408, 133] on span at bounding box center [410, 132] width 6 height 6
click at [260, 133] on input "text" at bounding box center [321, 133] width 161 height 18
type input "Angular Material"
click at [410, 133] on span at bounding box center [410, 132] width 6 height 6
click at [266, 133] on input "text" at bounding box center [321, 133] width 161 height 18
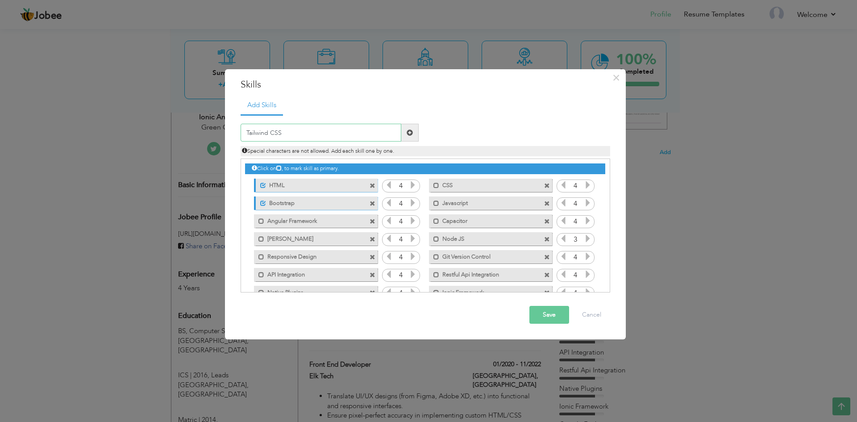
type input "Tailwind CSS"
click at [408, 133] on span at bounding box center [410, 132] width 6 height 6
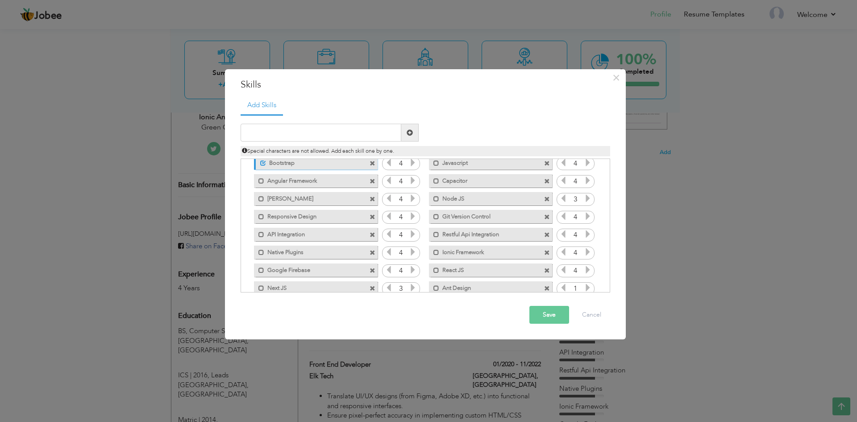
scroll to position [74, 0]
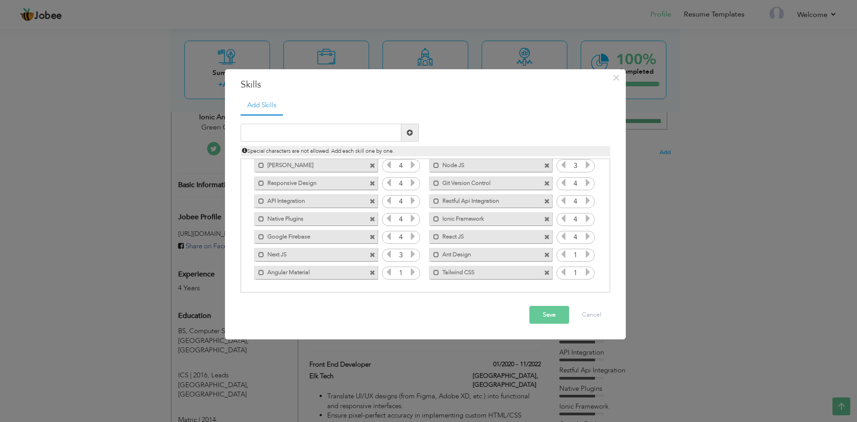
click at [586, 254] on icon at bounding box center [588, 254] width 8 height 8
click at [586, 270] on icon at bounding box center [588, 272] width 8 height 8
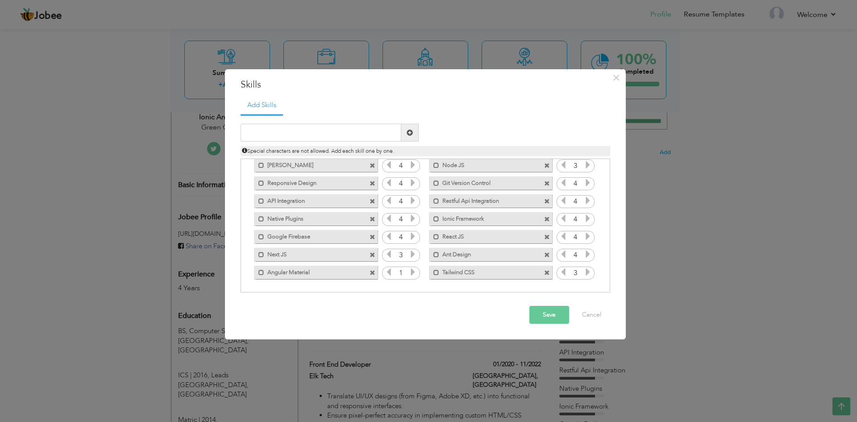
click at [586, 270] on icon at bounding box center [588, 272] width 8 height 8
click at [410, 272] on icon at bounding box center [413, 272] width 8 height 8
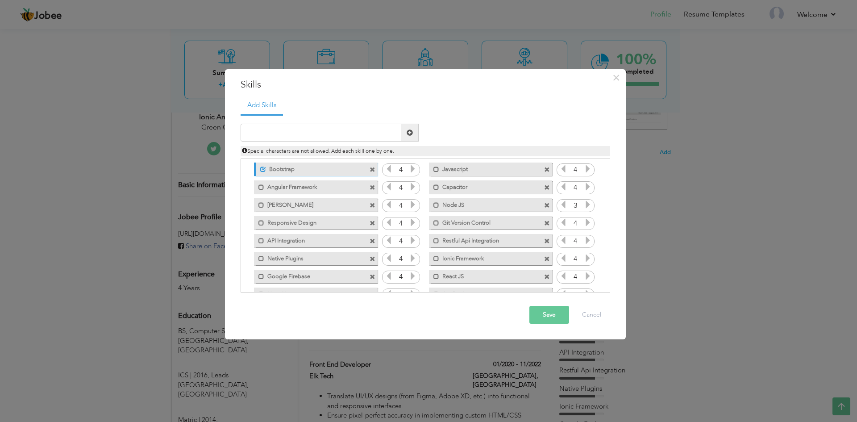
scroll to position [0, 0]
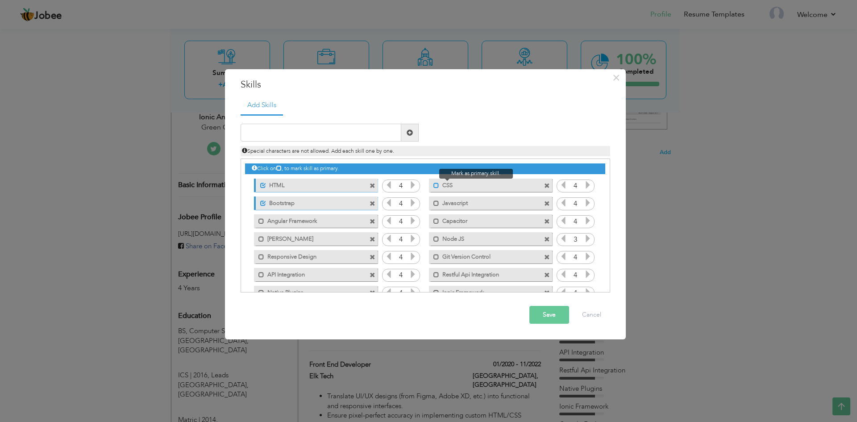
click at [434, 184] on span at bounding box center [436, 186] width 6 height 6
click at [435, 201] on span at bounding box center [436, 203] width 6 height 6
click at [261, 221] on span at bounding box center [261, 221] width 6 height 6
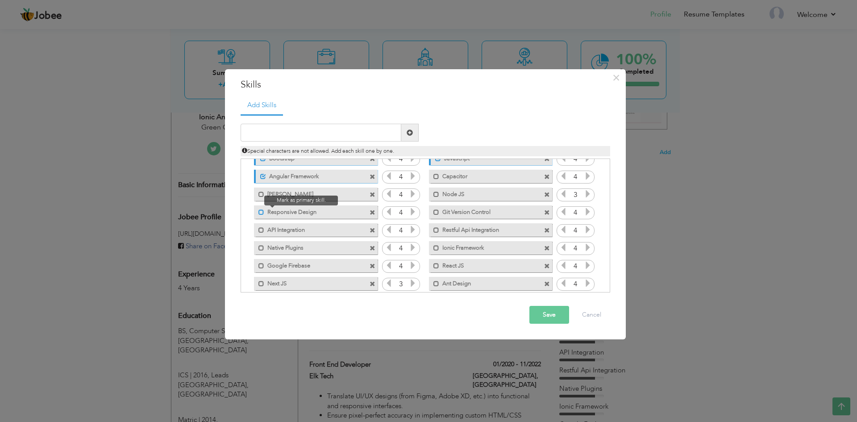
click at [261, 211] on span at bounding box center [261, 212] width 6 height 6
click at [435, 230] on span at bounding box center [436, 230] width 6 height 6
click at [261, 229] on span at bounding box center [261, 230] width 6 height 6
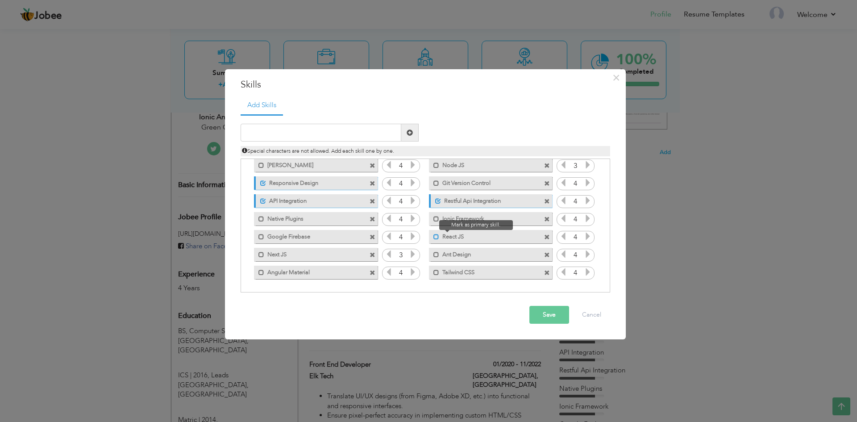
click at [436, 236] on span at bounding box center [436, 237] width 6 height 6
click at [435, 254] on span at bounding box center [436, 255] width 6 height 6
click at [435, 271] on span at bounding box center [436, 273] width 6 height 6
click at [260, 254] on span at bounding box center [261, 255] width 6 height 6
click at [260, 272] on span at bounding box center [261, 273] width 6 height 6
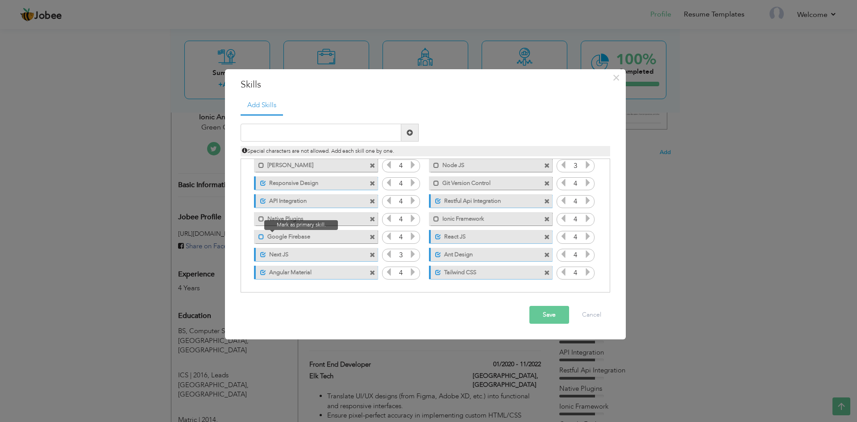
click at [261, 236] on span at bounding box center [261, 237] width 6 height 6
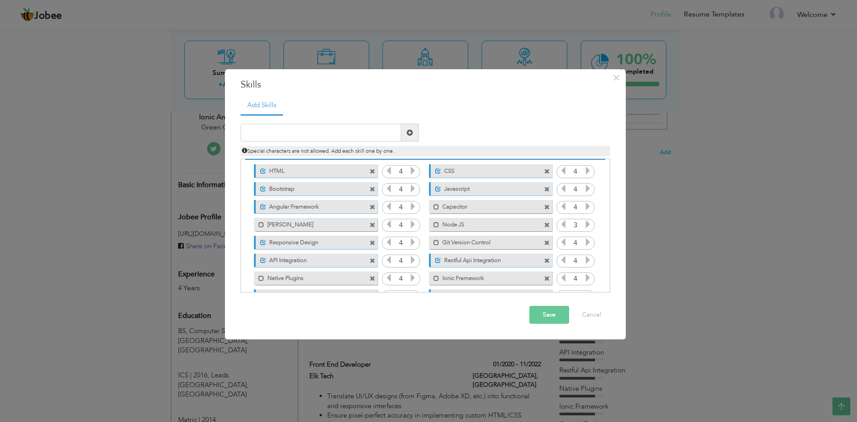
scroll to position [0, 0]
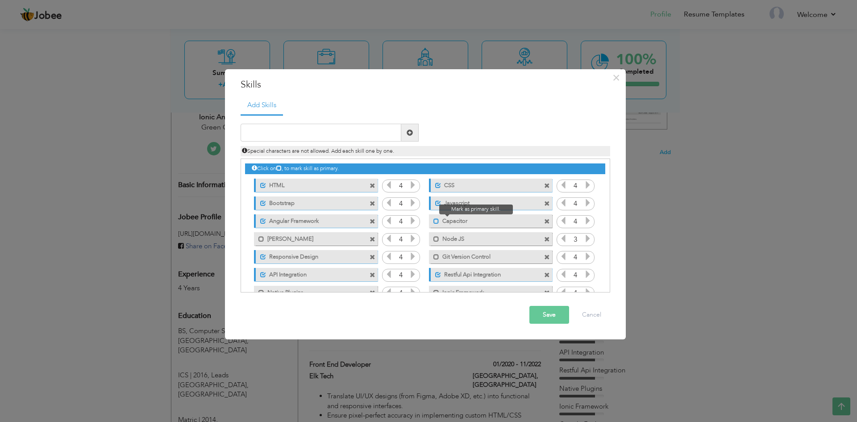
click at [435, 221] on span at bounding box center [436, 221] width 6 height 6
click at [258, 238] on span at bounding box center [261, 239] width 6 height 6
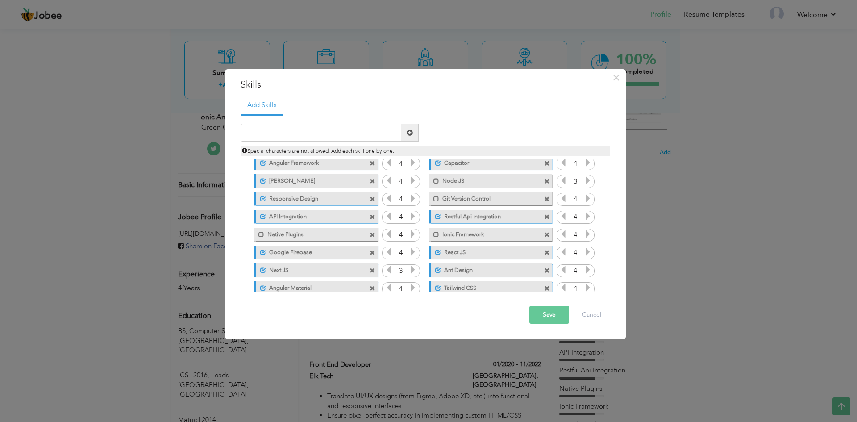
scroll to position [74, 0]
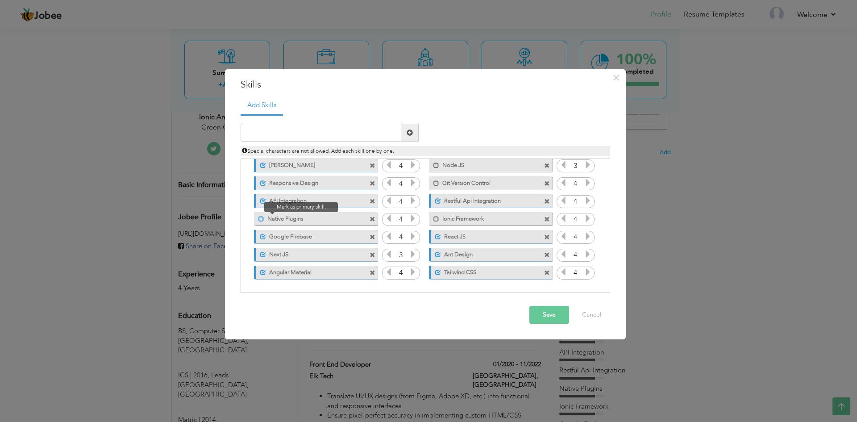
click at [260, 217] on span at bounding box center [261, 219] width 6 height 6
click at [434, 219] on span at bounding box center [436, 219] width 6 height 6
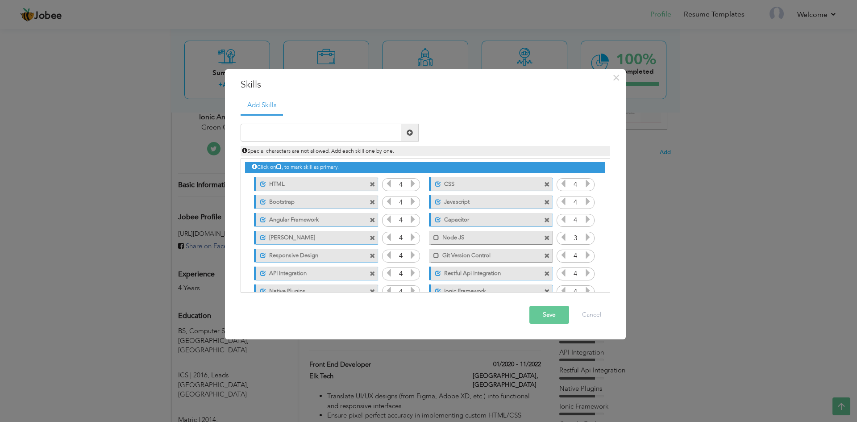
scroll to position [0, 0]
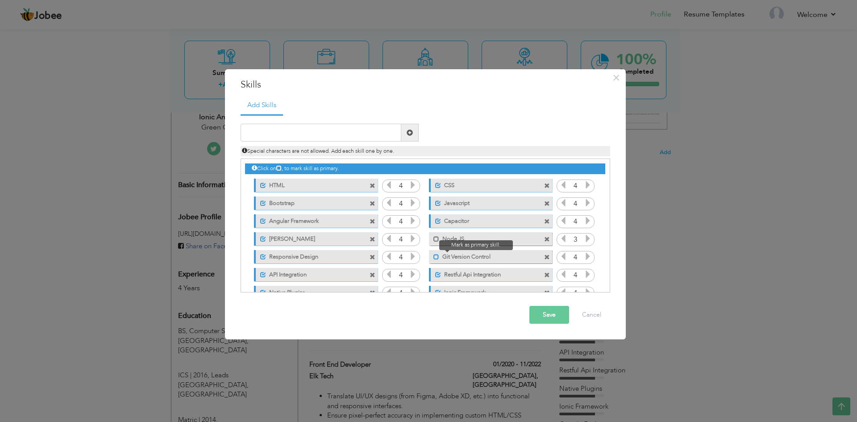
click at [434, 258] on span at bounding box center [436, 257] width 6 height 6
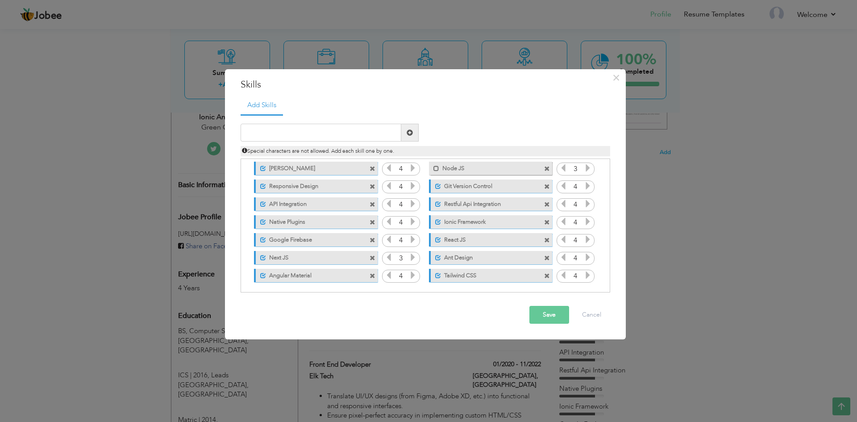
scroll to position [74, 0]
click at [546, 313] on button "Save" at bounding box center [549, 315] width 40 height 18
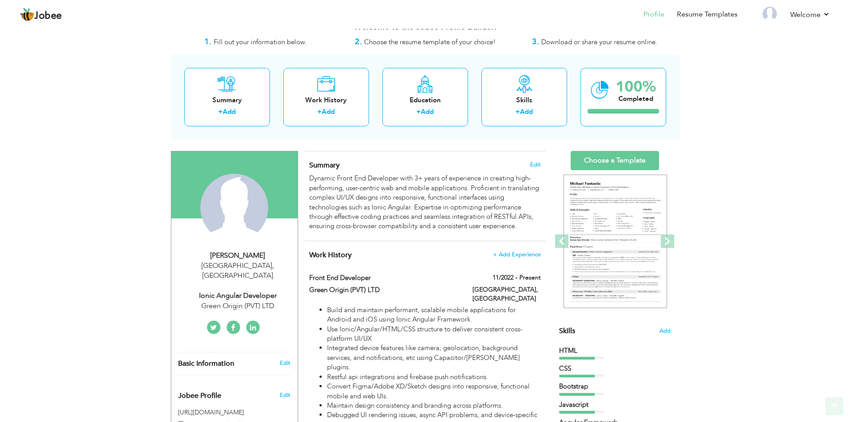
scroll to position [0, 0]
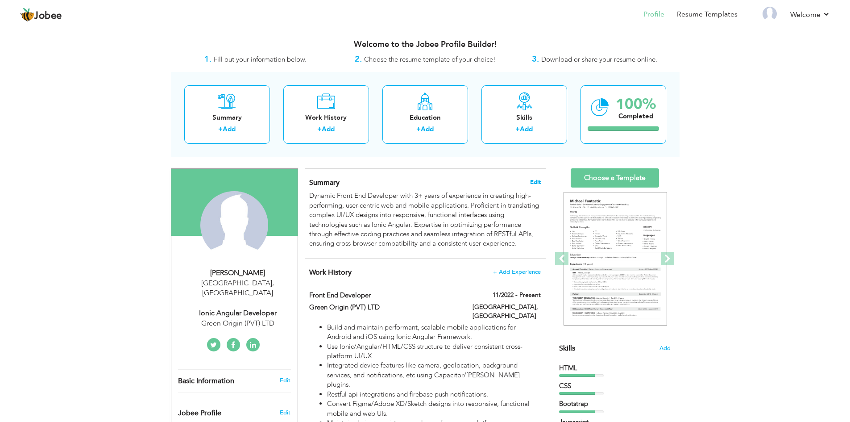
click at [538, 181] on span "Edit" at bounding box center [535, 182] width 11 height 6
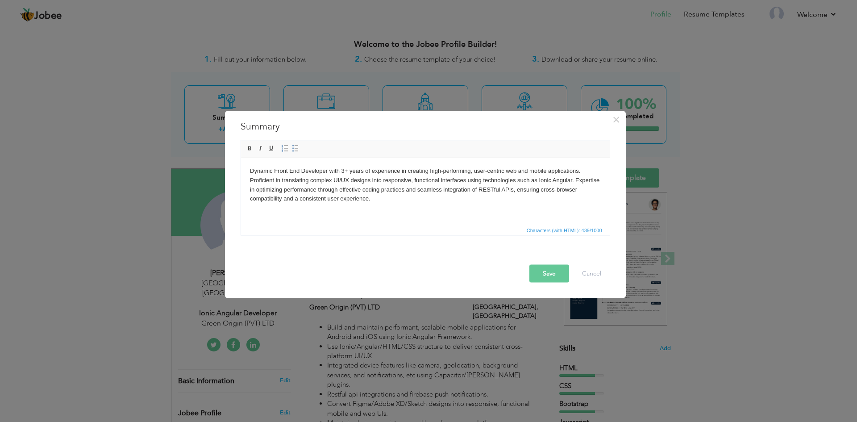
click at [344, 171] on body "Dynamic Front End Developer with 3+ years of experience in creating high-perfor…" at bounding box center [425, 184] width 351 height 37
click at [346, 170] on body "Dynamic Front End Developer with 4+ years of experience in creating high-perfor…" at bounding box center [425, 184] width 351 height 37
click at [347, 171] on body "Dynamic Front End Developer with 4+ years of experience in creating high-perfor…" at bounding box center [425, 184] width 351 height 37
click at [550, 274] on button "Save" at bounding box center [549, 273] width 40 height 18
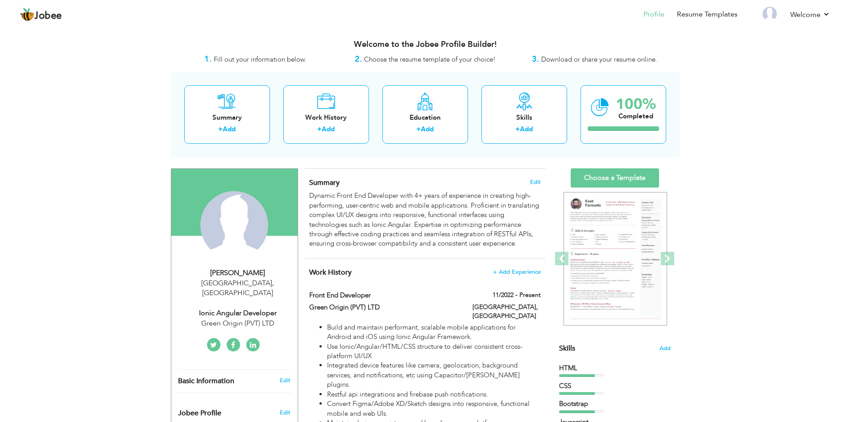
click at [241, 308] on div "Ionic Angular Developer" at bounding box center [238, 313] width 120 height 10
type input "Umair"
type input "Aslam"
type input "03084158471"
select select "number:166"
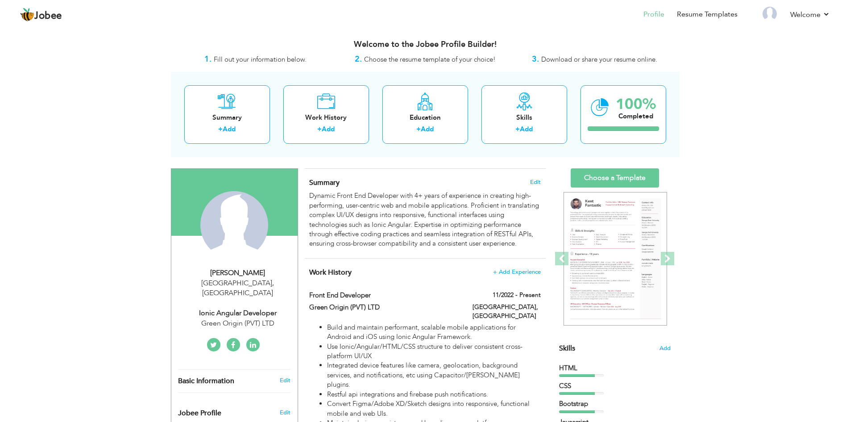
type input "[GEOGRAPHIC_DATA]"
select select "number:6"
type input "Green Origin (PVT) LTD"
type input "Ionic Angular Developer"
type input "[URL][DOMAIN_NAME]"
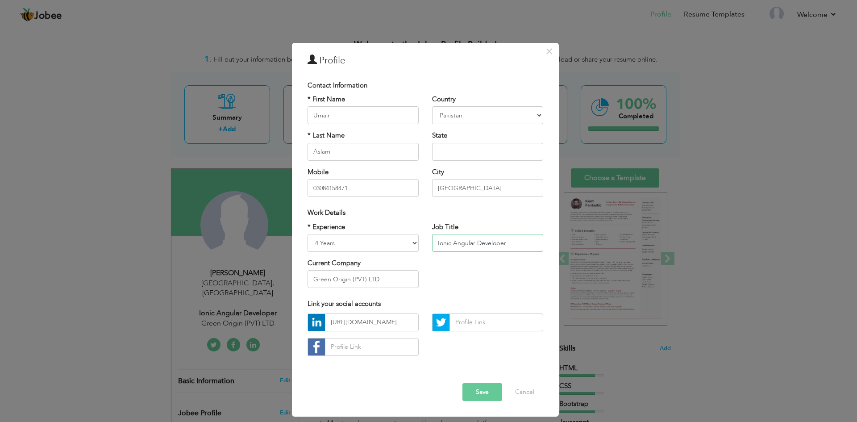
drag, startPoint x: 512, startPoint y: 245, endPoint x: 423, endPoint y: 243, distance: 88.4
click at [423, 243] on div "* Experience Entry Level Less than 1 Year 1 Year 2 Years 3 Years 4 Years 5 Year…" at bounding box center [425, 258] width 249 height 73
type input "Front End Developer"
click at [403, 245] on select "Entry Level Less than 1 Year 1 Year 2 Years 3 Years 4 Years 5 Years 6 Years 7 Y…" at bounding box center [363, 243] width 111 height 18
click at [441, 265] on div "* Experience Entry Level Less than 1 Year 1 Year 2 Years 3 Years 4 Years 5 Year…" at bounding box center [425, 258] width 249 height 73
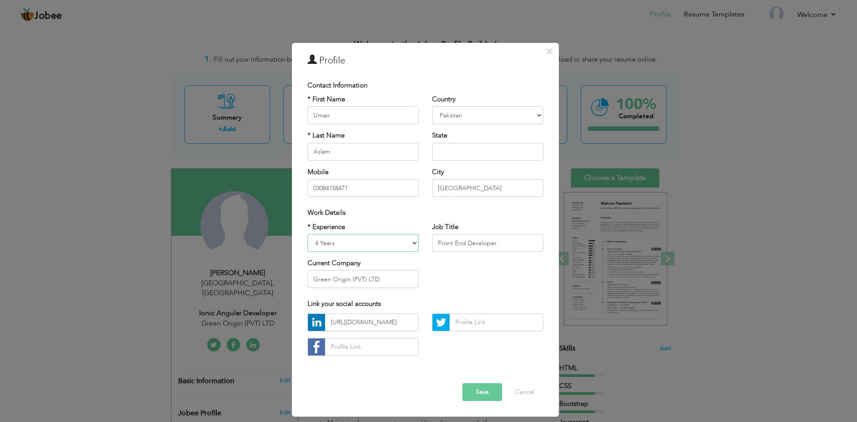
click at [338, 241] on select "Entry Level Less than 1 Year 1 Year 2 Years 3 Years 4 Years 5 Years 6 Years 7 Y…" at bounding box center [363, 243] width 111 height 18
select select "number:7"
click at [308, 234] on select "Entry Level Less than 1 Year 1 Year 2 Years 3 Years 4 Years 5 Years 6 Years 7 Y…" at bounding box center [363, 243] width 111 height 18
click at [429, 275] on div "* Experience Entry Level Less than 1 Year 1 Year 2 Years 3 Years 4 Years 5 Year…" at bounding box center [425, 258] width 249 height 73
click at [445, 154] on input "text" at bounding box center [487, 152] width 111 height 18
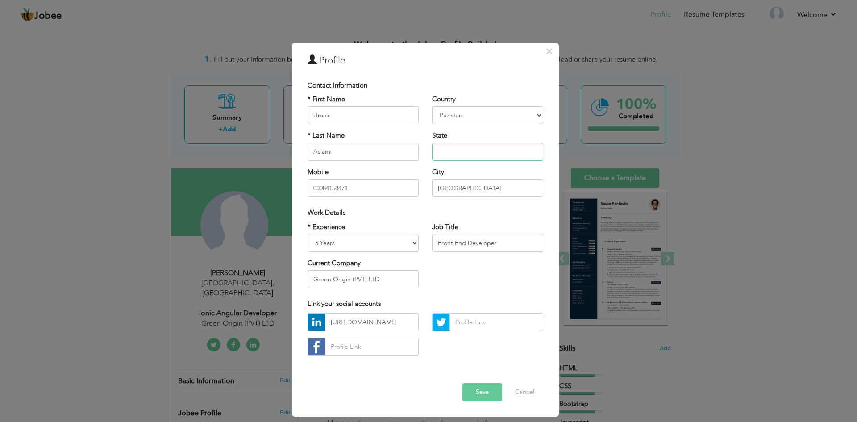
click at [446, 151] on input "text" at bounding box center [487, 152] width 111 height 18
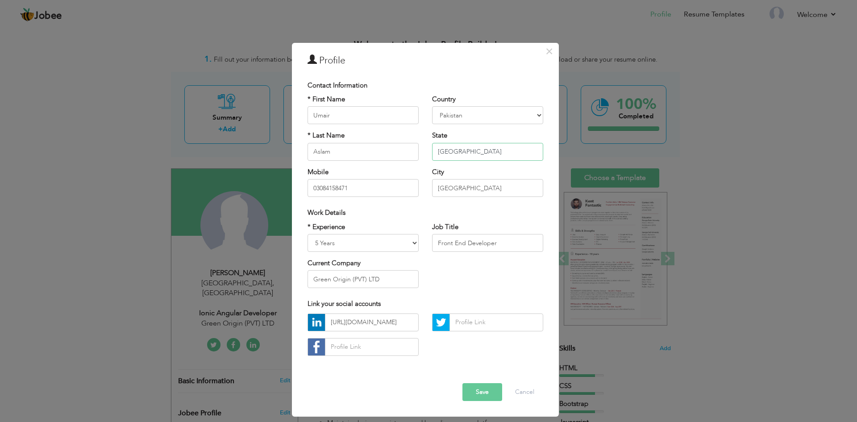
type input "[GEOGRAPHIC_DATA]"
click at [478, 204] on div "Work Details" at bounding box center [425, 213] width 249 height 18
click at [479, 390] on button "Save" at bounding box center [483, 392] width 40 height 18
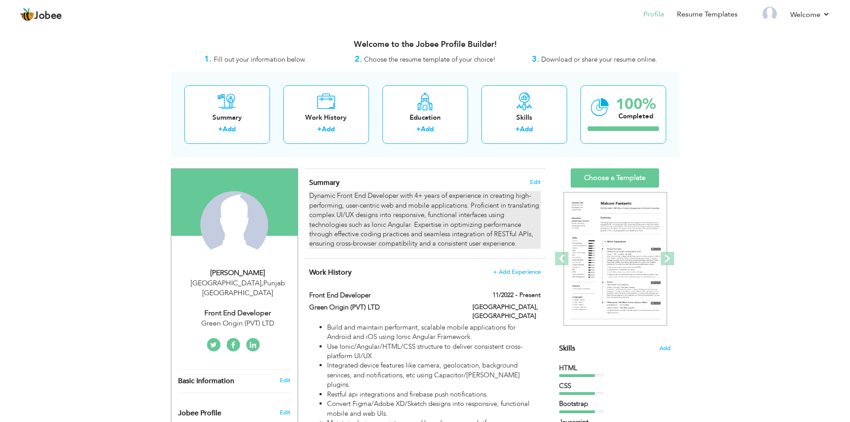
click at [430, 203] on div "Dynamic Front End Developer with 4+ years of experience in creating high-perfor…" at bounding box center [424, 220] width 231 height 58
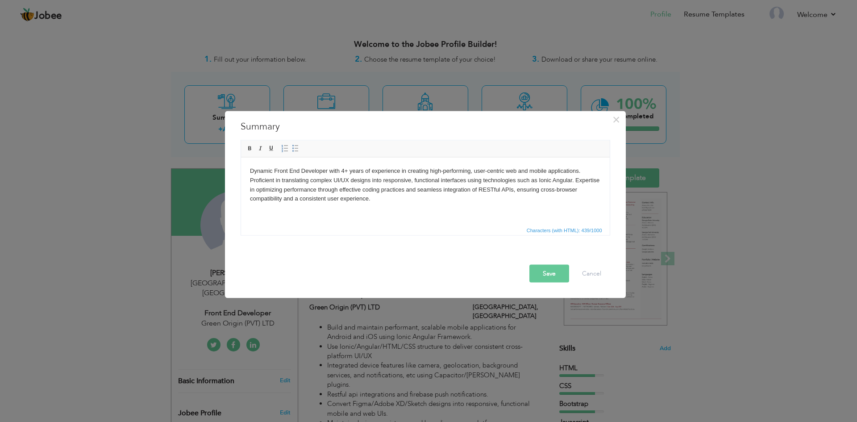
click at [553, 275] on button "Save" at bounding box center [549, 273] width 40 height 18
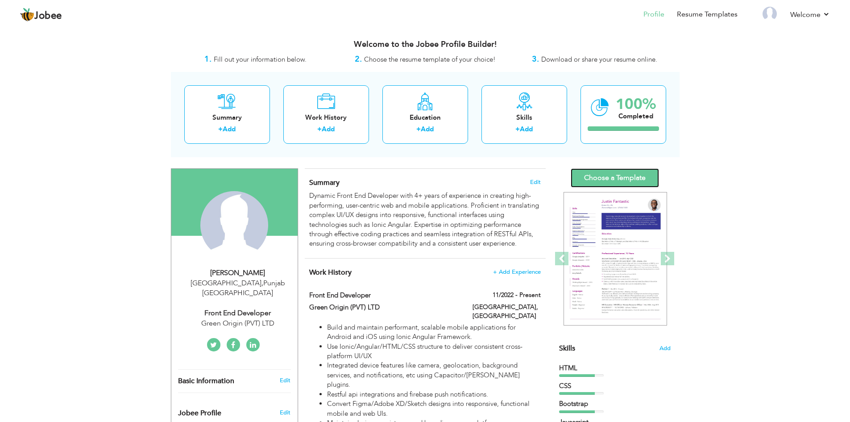
click at [613, 176] on link "Choose a Template" at bounding box center [615, 177] width 88 height 19
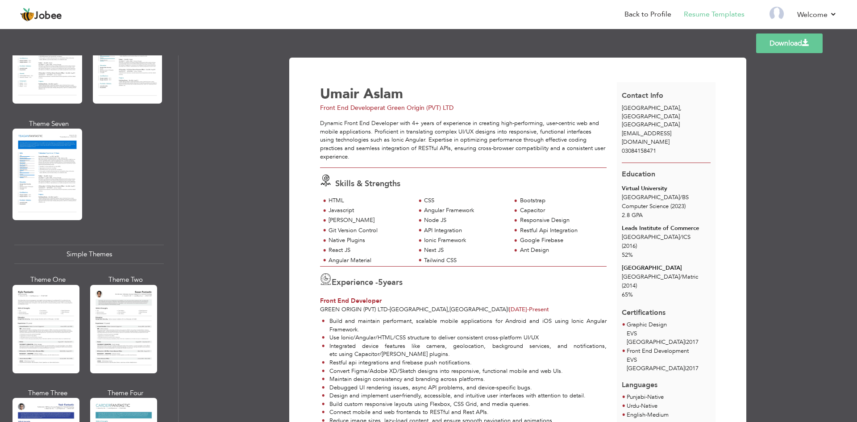
scroll to position [1454, 0]
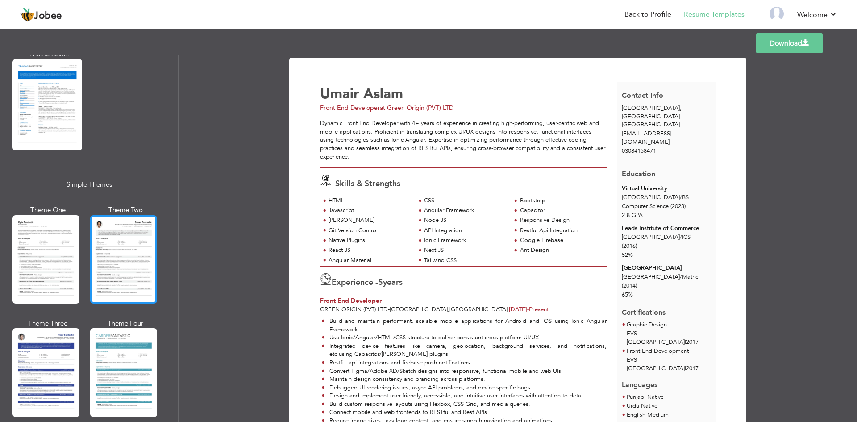
click at [124, 234] on div at bounding box center [123, 259] width 67 height 88
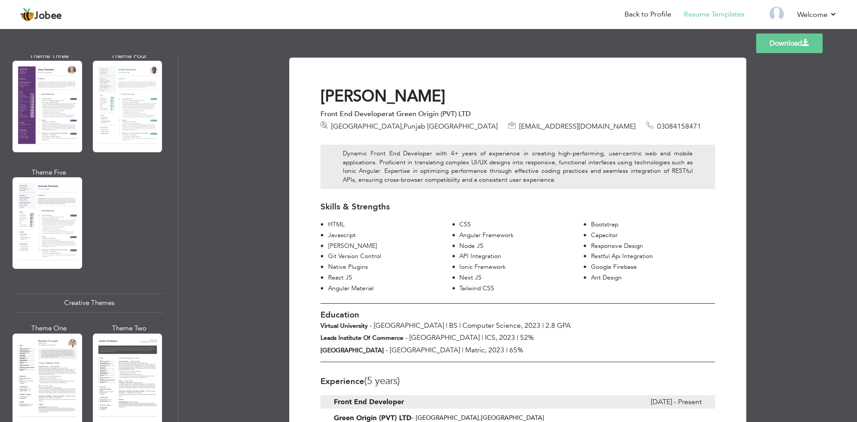
scroll to position [963, 0]
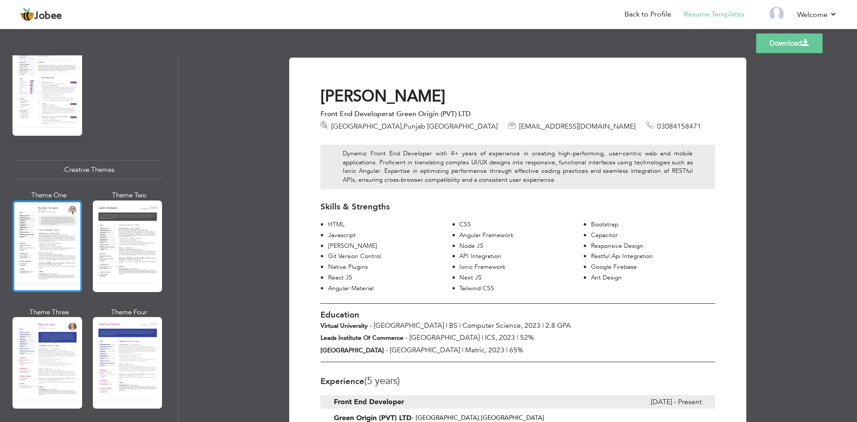
click at [58, 234] on div at bounding box center [48, 246] width 70 height 92
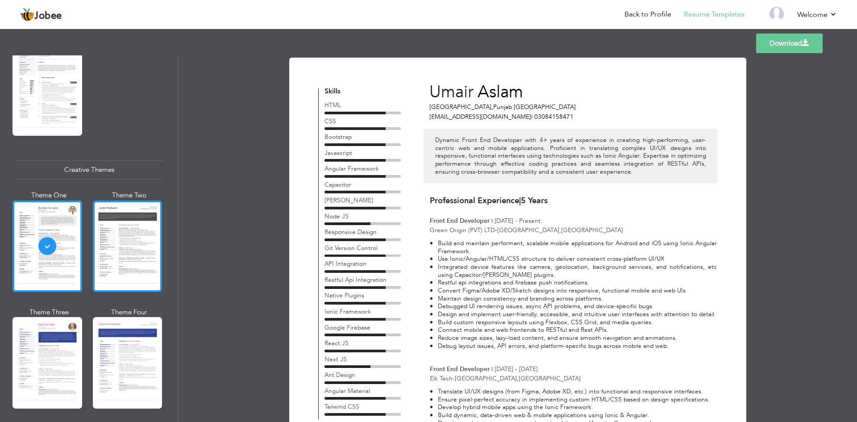
click at [140, 235] on div at bounding box center [128, 246] width 70 height 92
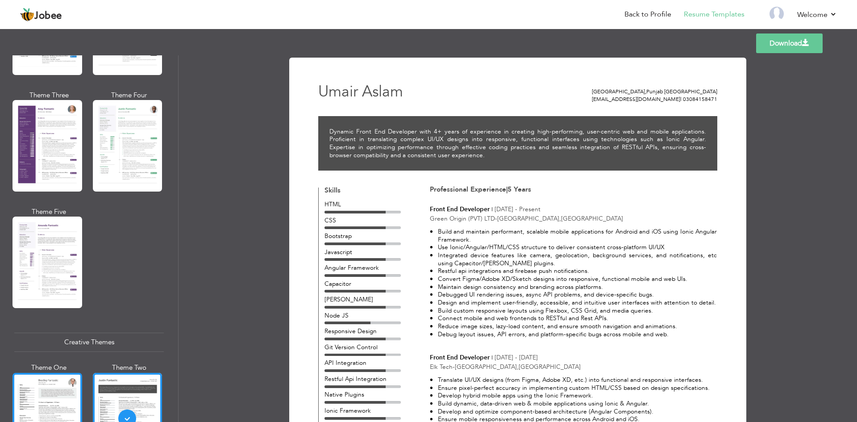
scroll to position [784, 0]
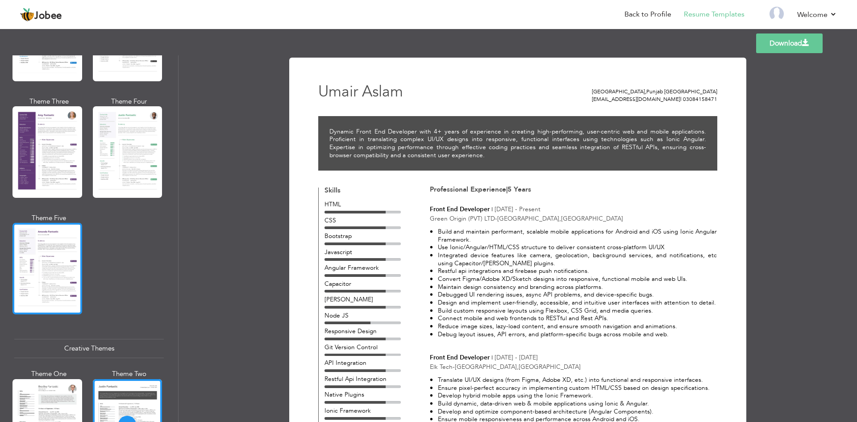
click at [42, 251] on div at bounding box center [48, 269] width 70 height 92
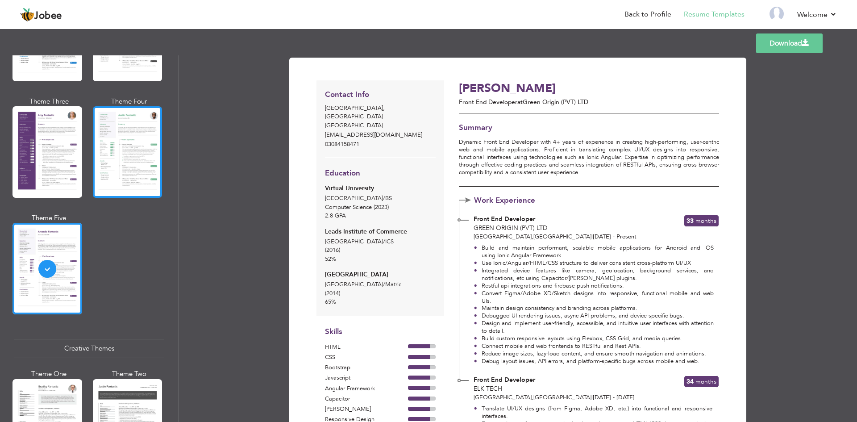
click at [125, 142] on div at bounding box center [128, 152] width 70 height 92
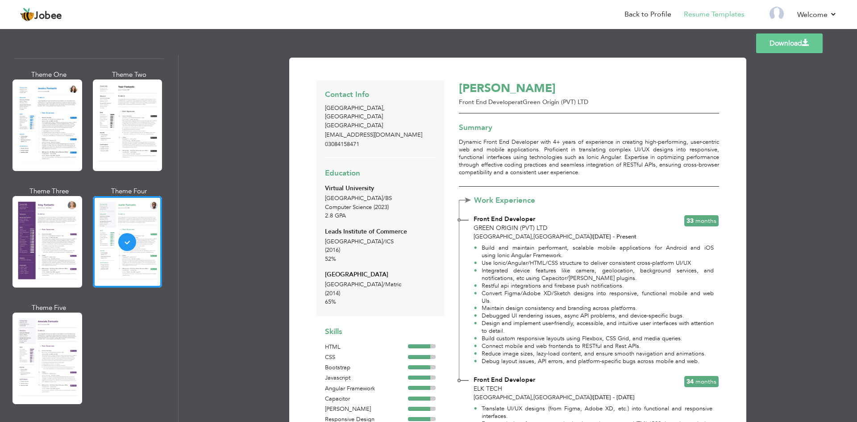
scroll to position [650, 0]
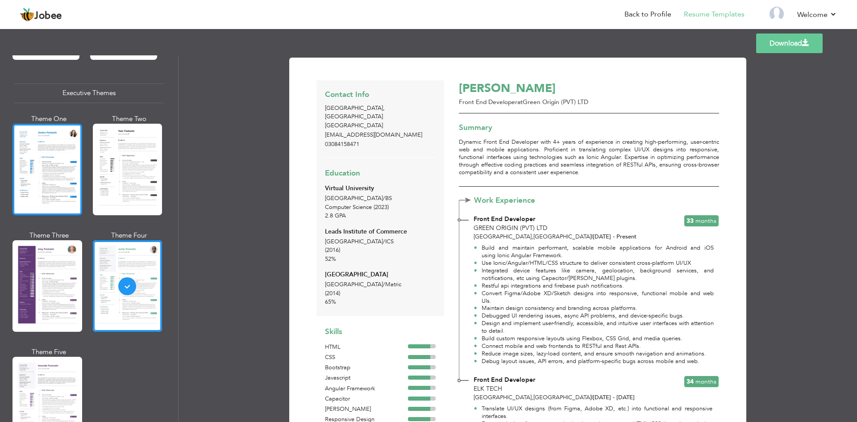
click at [41, 169] on div at bounding box center [48, 170] width 70 height 92
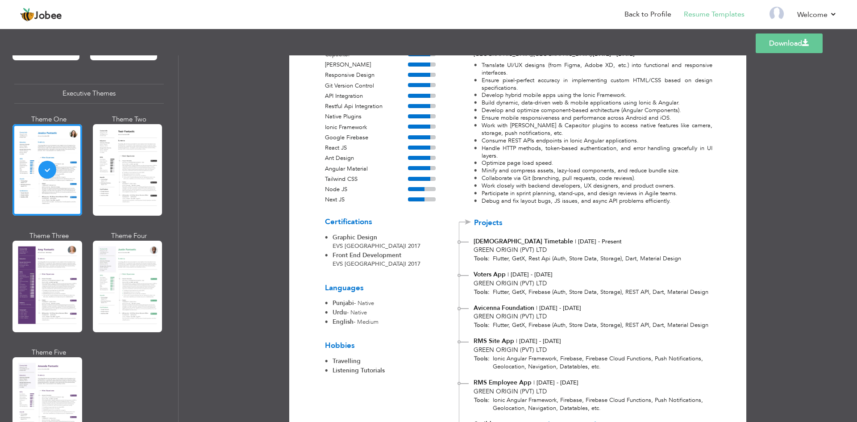
scroll to position [271, 0]
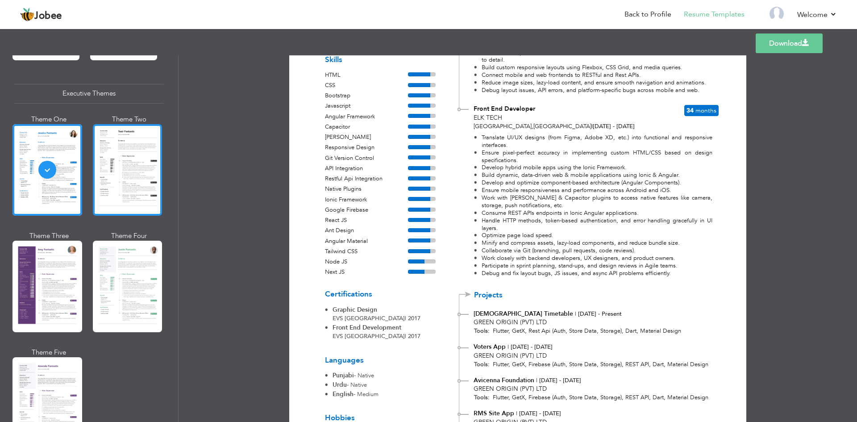
click at [126, 171] on div at bounding box center [128, 170] width 70 height 92
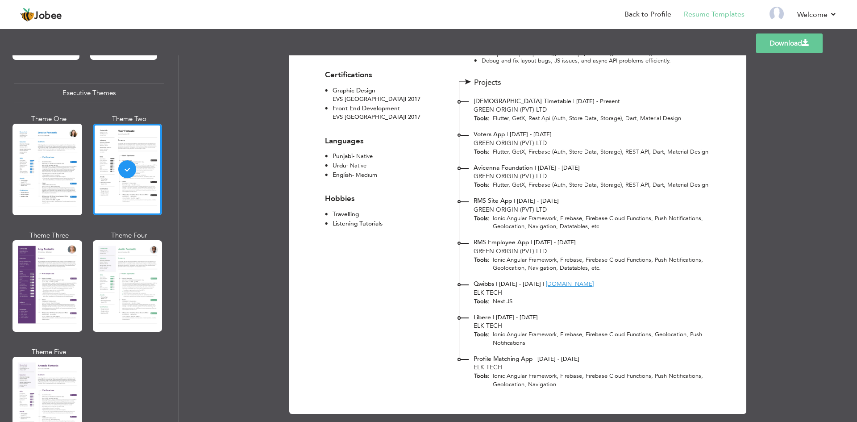
scroll to position [491, 0]
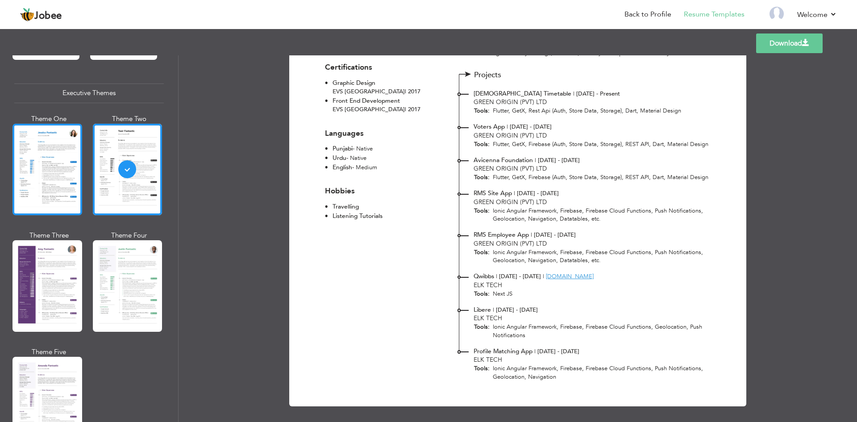
click at [57, 171] on div at bounding box center [48, 170] width 70 height 92
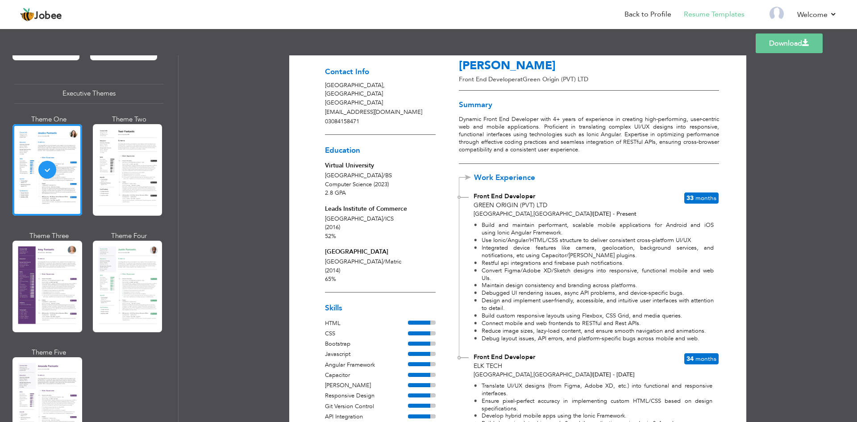
scroll to position [0, 0]
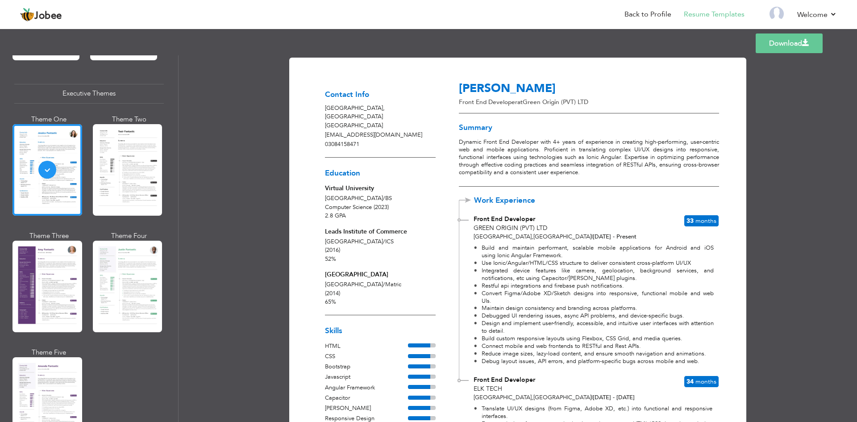
click at [788, 40] on link "Download" at bounding box center [789, 43] width 67 height 20
click at [654, 12] on link "Back to Profile" at bounding box center [648, 14] width 47 height 10
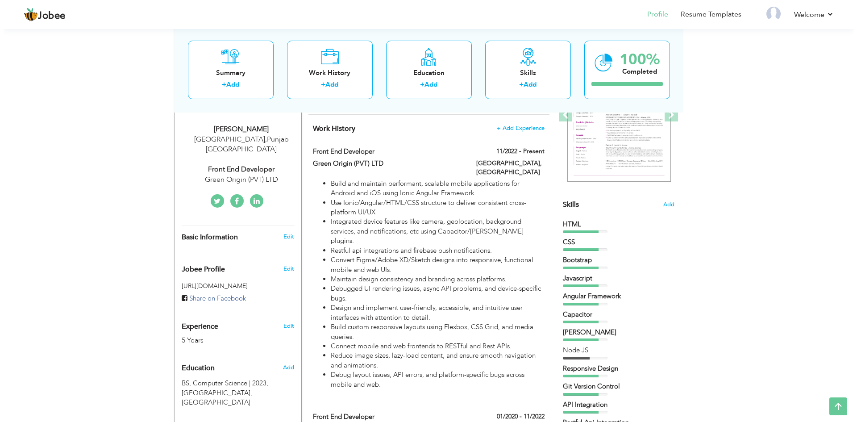
scroll to position [134, 0]
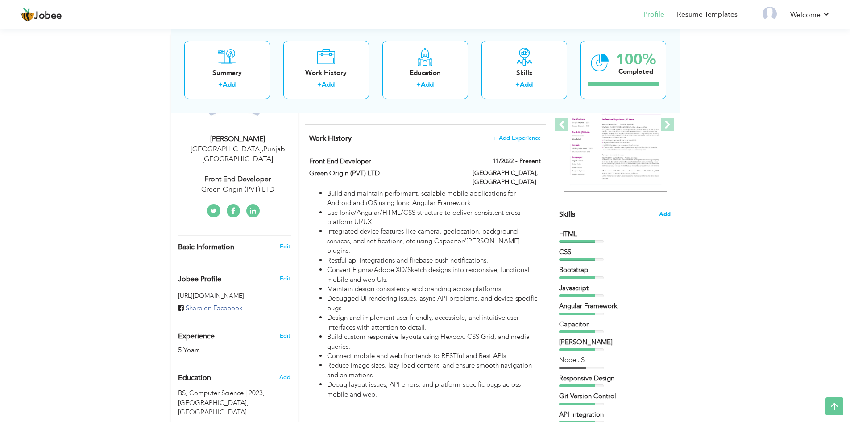
click at [667, 213] on span "Add" at bounding box center [665, 214] width 12 height 8
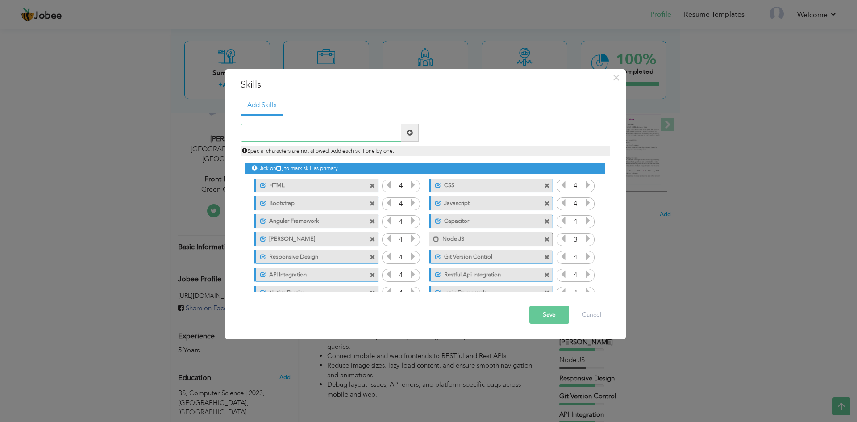
click at [283, 129] on input "text" at bounding box center [321, 133] width 161 height 18
click at [279, 132] on input "text" at bounding box center [321, 133] width 161 height 18
type input "Flutter"
click at [410, 133] on span at bounding box center [410, 132] width 6 height 6
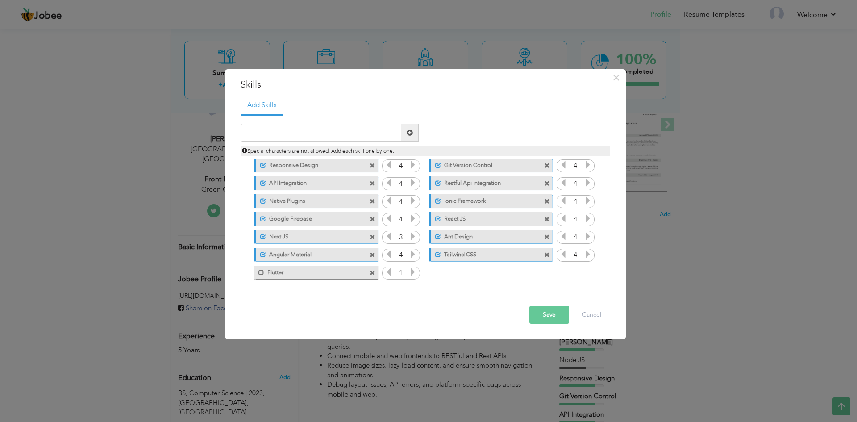
click at [411, 273] on icon at bounding box center [413, 272] width 8 height 8
click at [259, 271] on span at bounding box center [261, 273] width 6 height 6
click at [542, 311] on button "Save" at bounding box center [549, 315] width 40 height 18
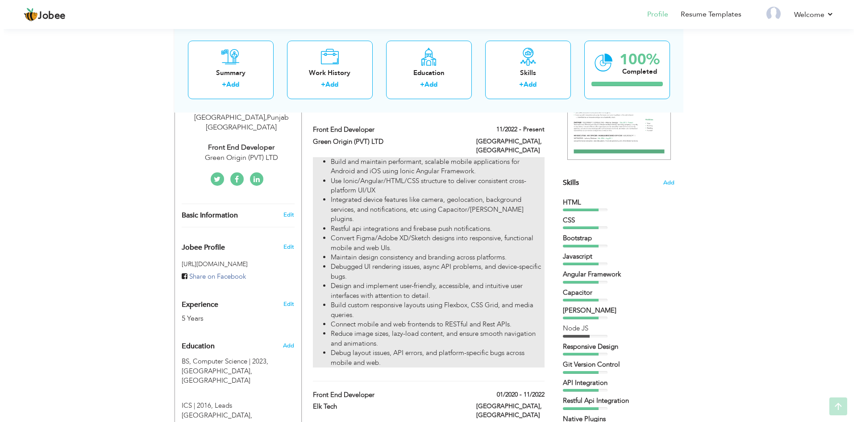
scroll to position [179, 0]
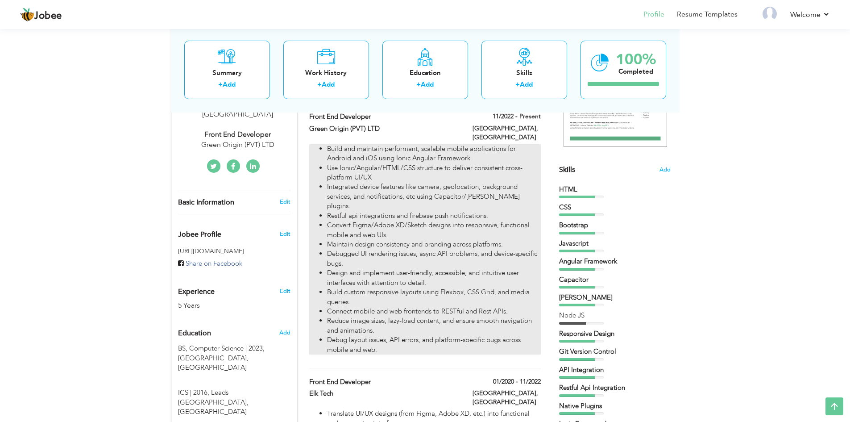
click at [405, 221] on li "Convert Figma/Adobe XD/Sketch designs into responsive, functional mobile and we…" at bounding box center [433, 230] width 213 height 19
type input "Front End Developer"
type input "Green Origin (PVT) LTD"
type input "11/2022"
type input "[GEOGRAPHIC_DATA]"
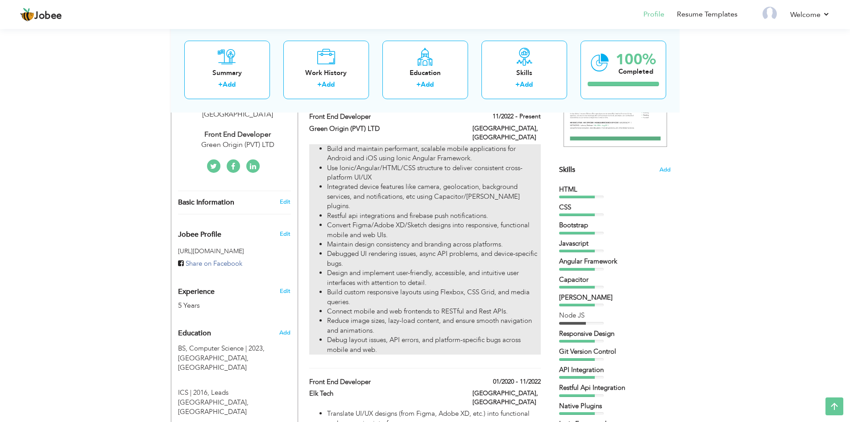
type input "[GEOGRAPHIC_DATA]"
checkbox input "true"
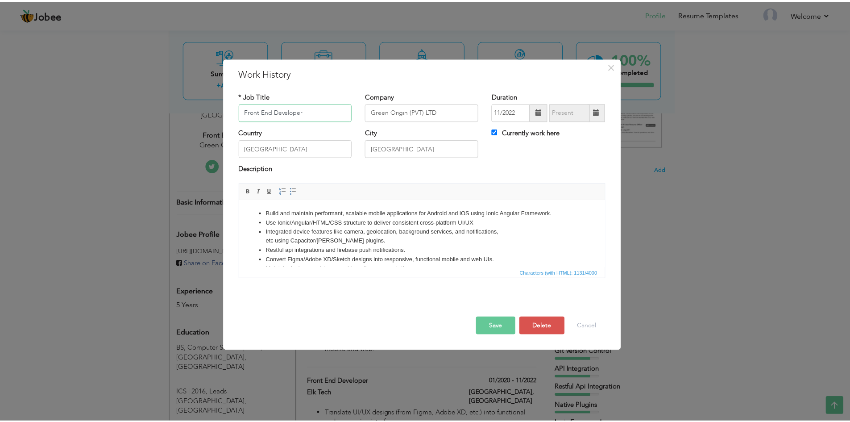
scroll to position [0, 0]
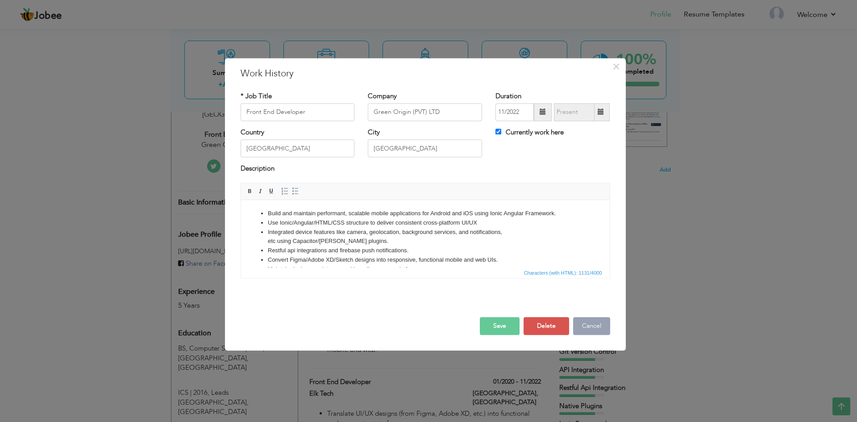
click at [597, 326] on button "Cancel" at bounding box center [591, 326] width 37 height 18
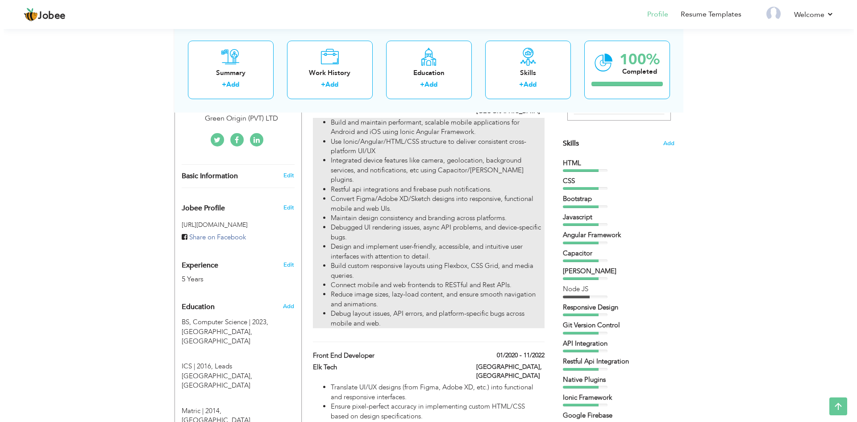
scroll to position [223, 0]
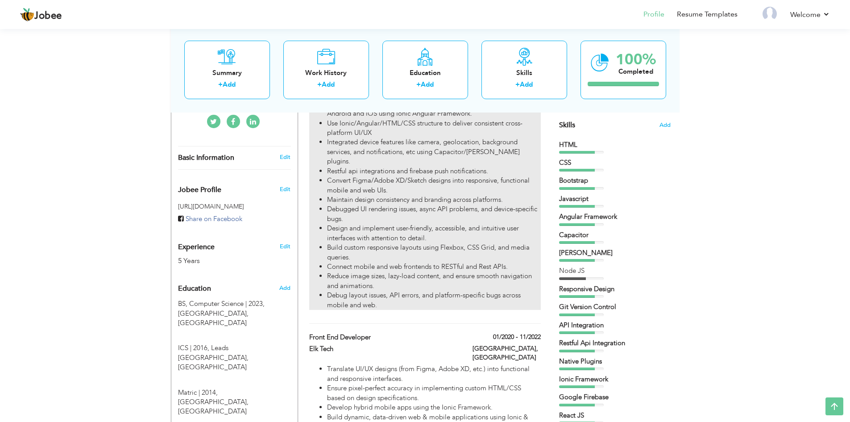
click at [397, 243] on li "Build custom responsive layouts using Flexbox, CSS Grid, and media queries." at bounding box center [433, 252] width 213 height 19
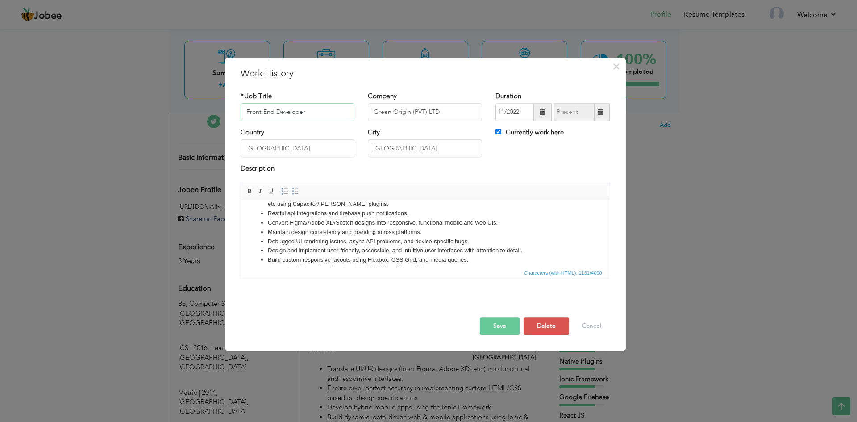
scroll to position [71, 0]
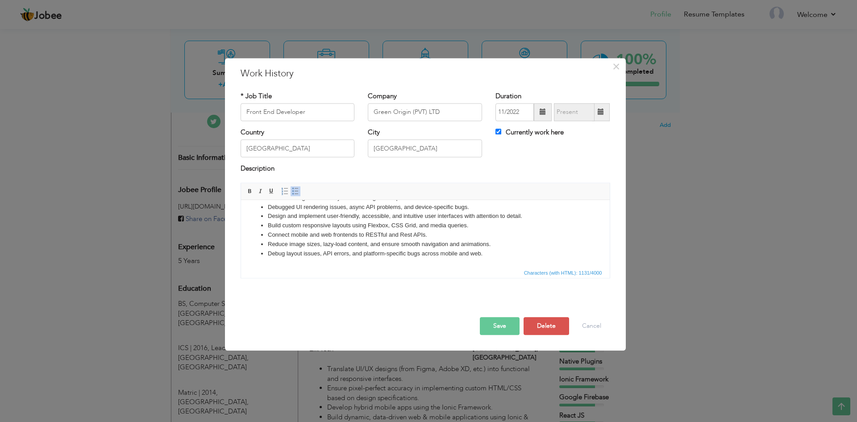
click at [495, 253] on li "Debug layout issues, API errors, and platform-specific bugs across mobile and w…" at bounding box center [424, 253] width 315 height 9
click at [504, 328] on button "Save" at bounding box center [500, 326] width 40 height 18
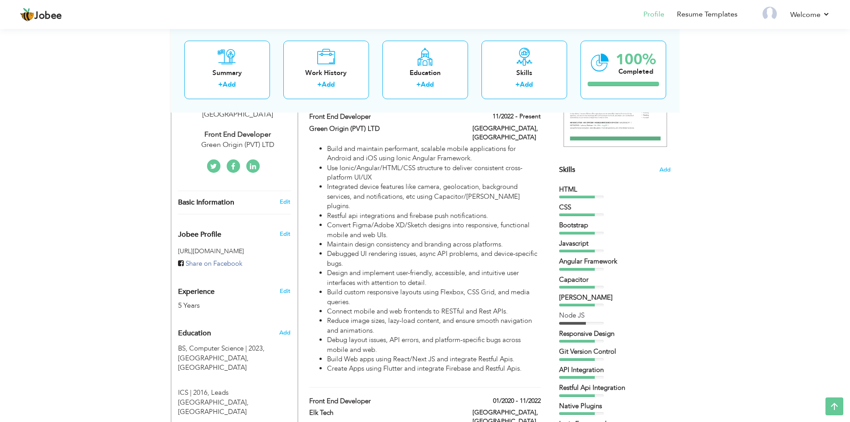
scroll to position [0, 0]
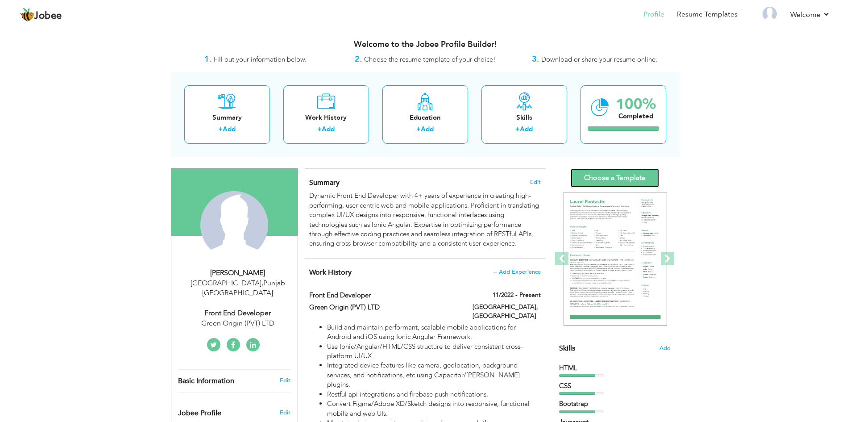
click at [618, 180] on link "Choose a Template" at bounding box center [615, 177] width 88 height 19
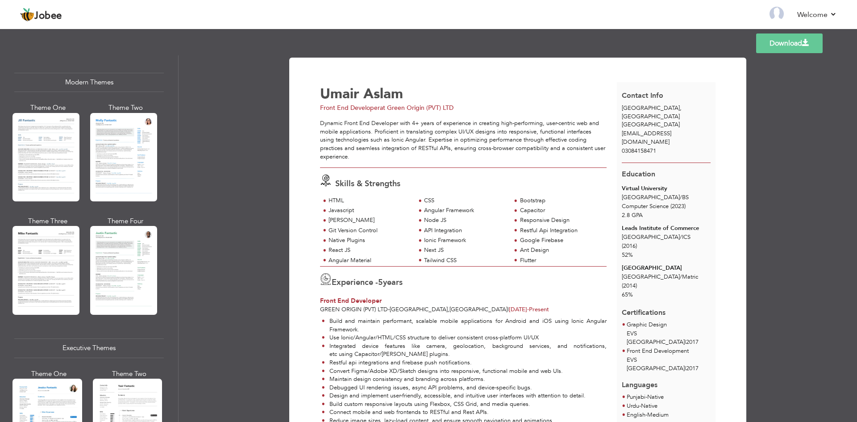
scroll to position [402, 0]
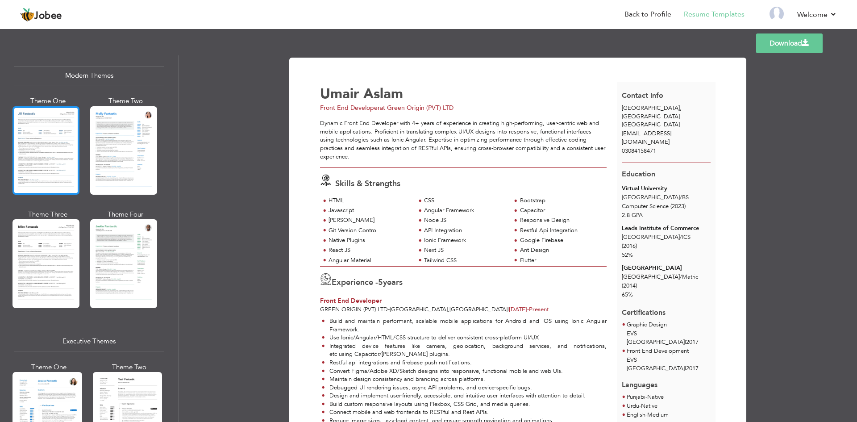
click at [45, 135] on div at bounding box center [46, 150] width 67 height 88
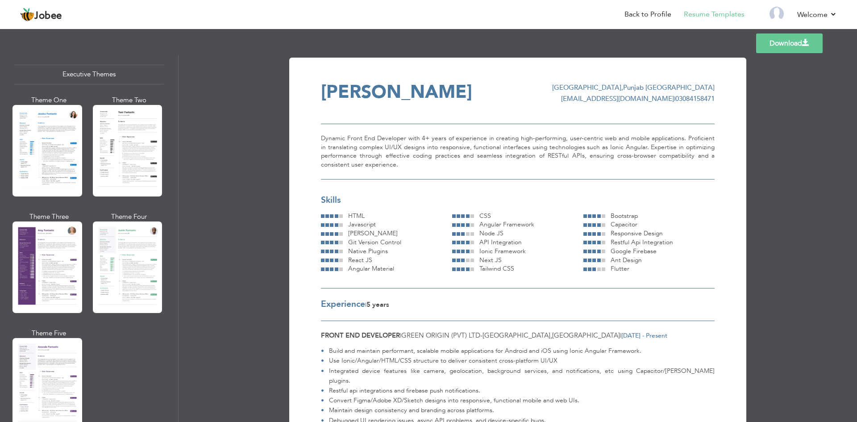
scroll to position [670, 0]
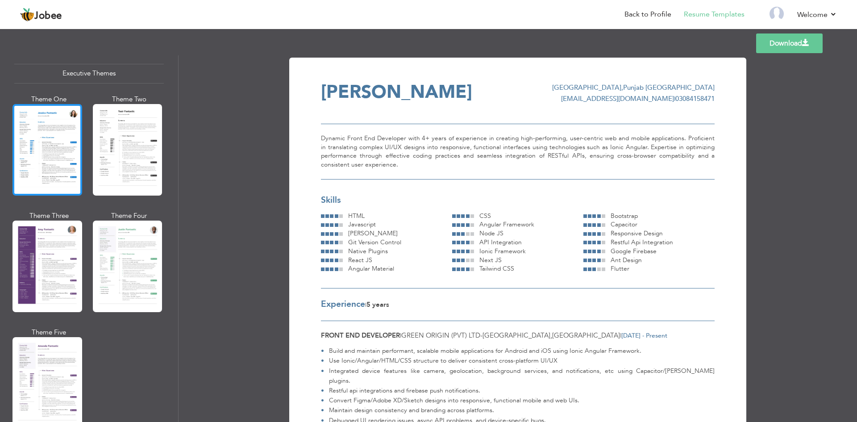
click at [52, 132] on div at bounding box center [48, 150] width 70 height 92
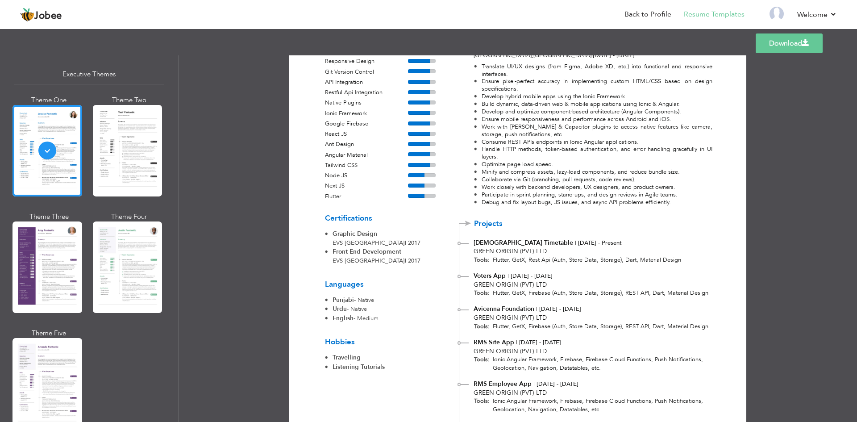
scroll to position [509, 0]
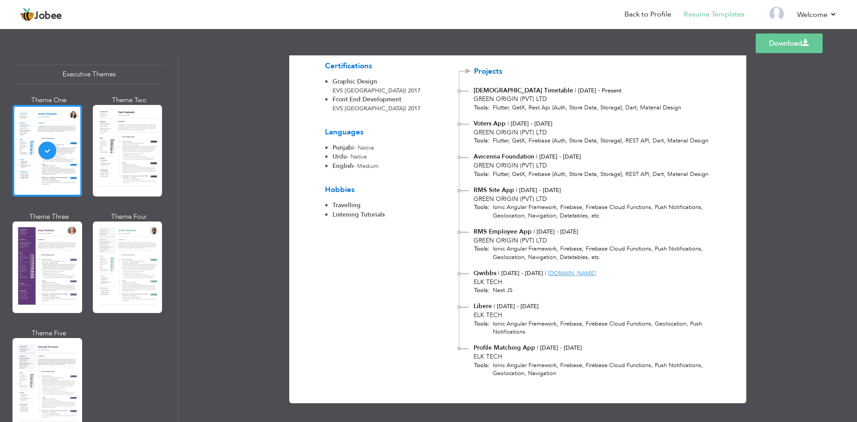
click at [794, 46] on link "Download" at bounding box center [789, 43] width 67 height 20
click at [239, 166] on div "Download Contact Info Lahore , Punjab Pakistan umairmughal4199@gmail.com 030841…" at bounding box center [518, 238] width 679 height 367
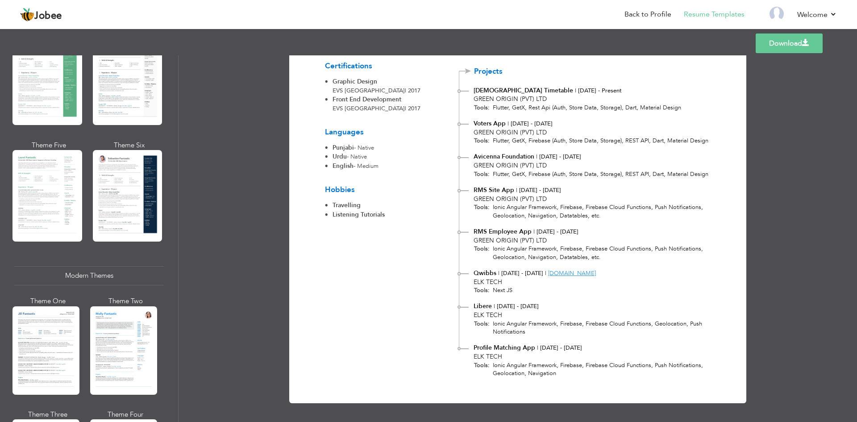
scroll to position [0, 0]
